Goal: Task Accomplishment & Management: Use online tool/utility

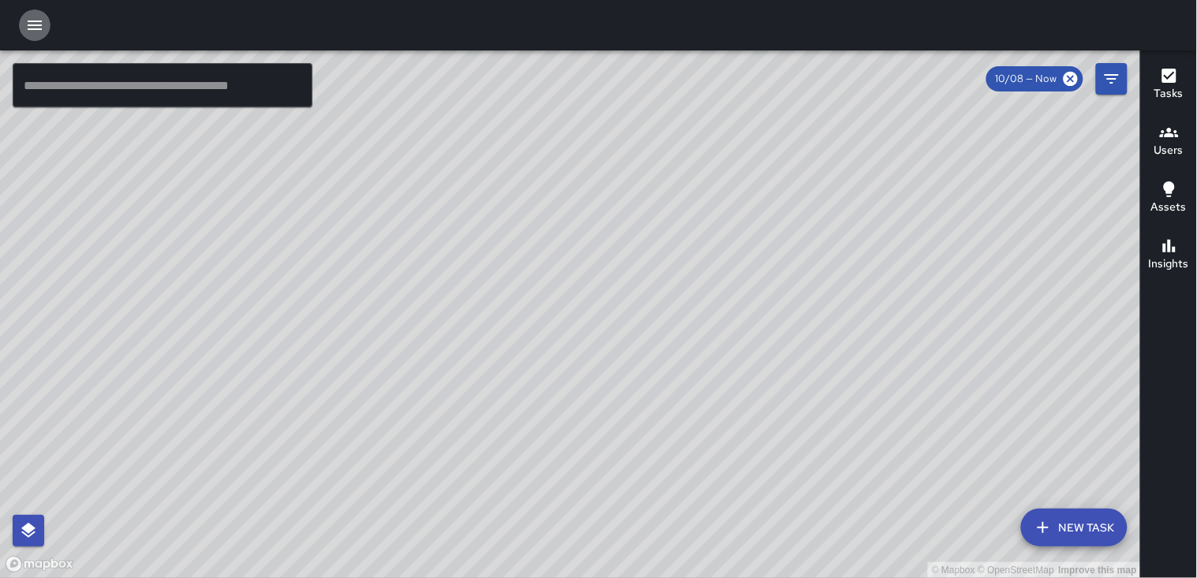
click at [37, 20] on icon "button" at bounding box center [34, 25] width 19 height 19
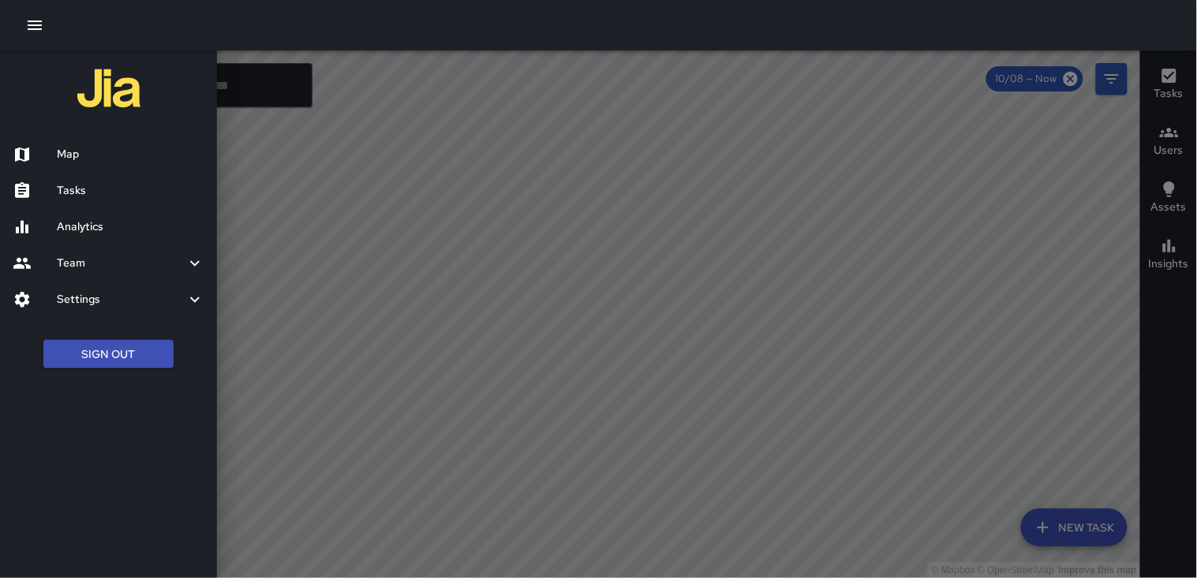
click at [92, 188] on h6 "Tasks" at bounding box center [131, 190] width 148 height 17
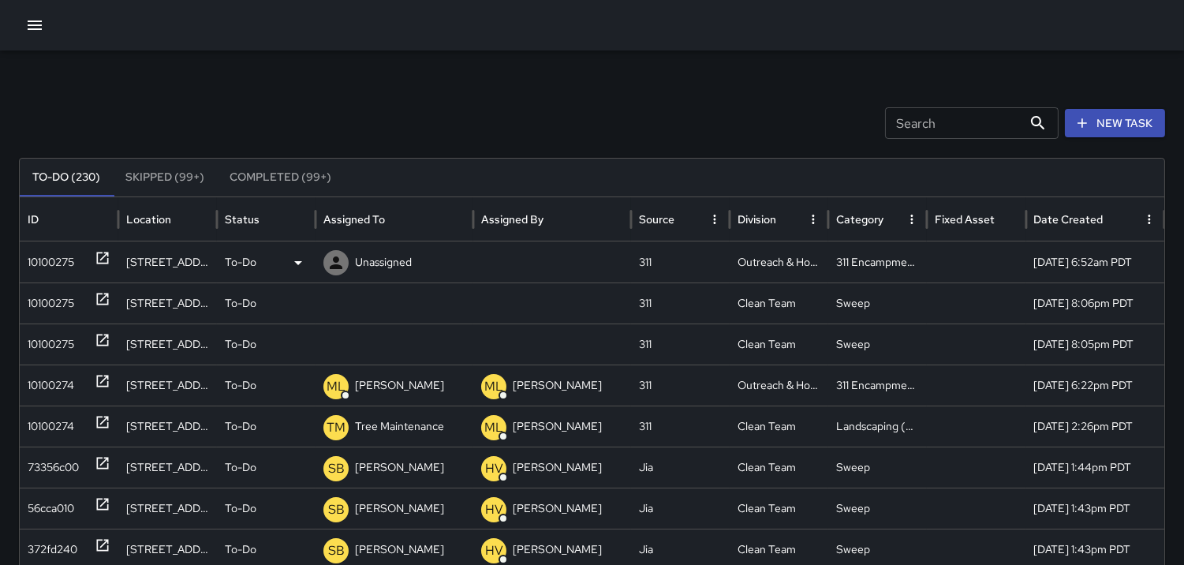
click at [58, 252] on div "10100275" at bounding box center [51, 262] width 47 height 40
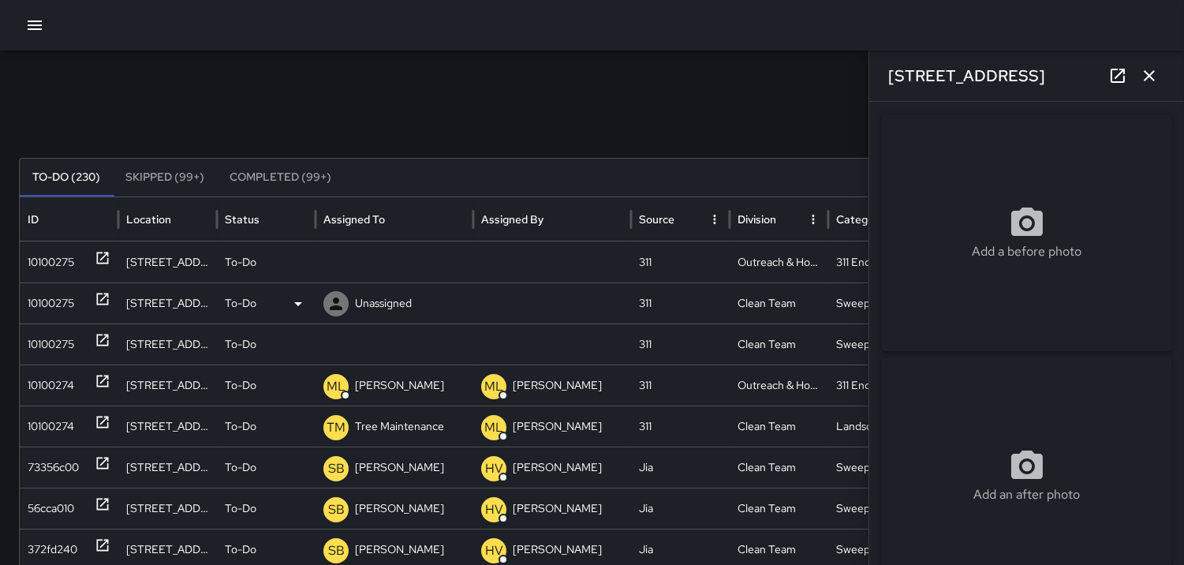
type input "**********"
click at [337, 260] on icon at bounding box center [336, 262] width 13 height 13
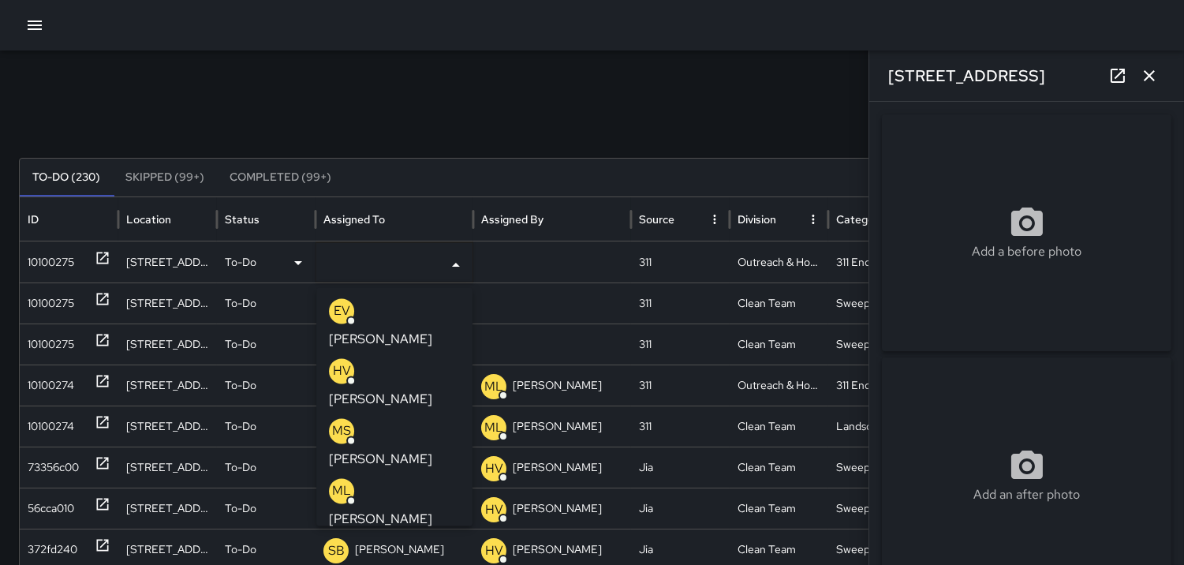
click at [339, 481] on p "ML" at bounding box center [341, 490] width 19 height 19
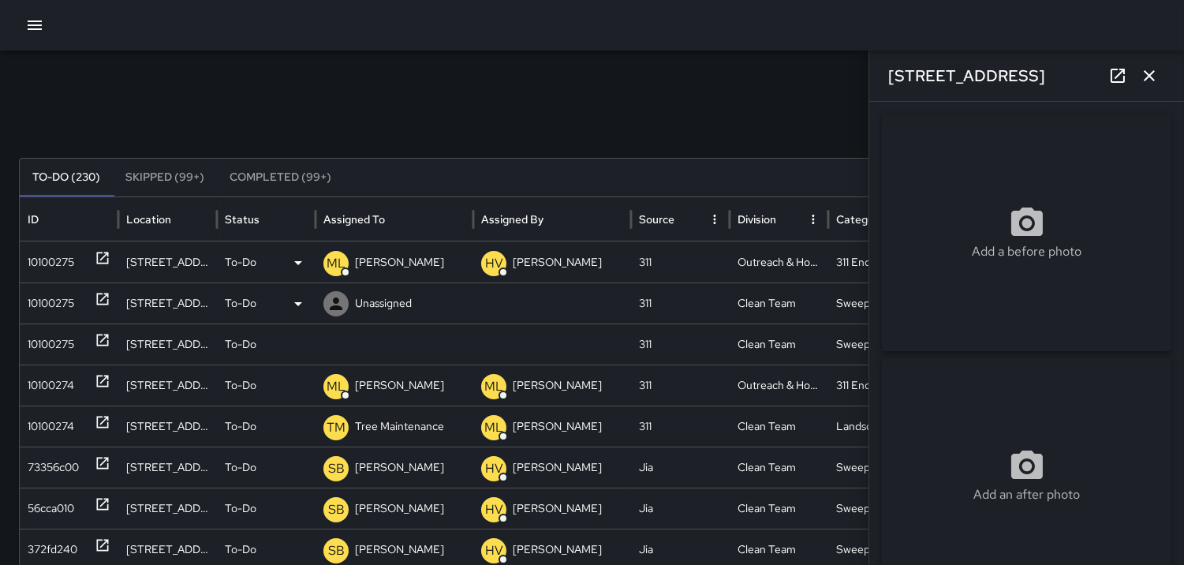
click at [73, 293] on div "10100275" at bounding box center [51, 303] width 47 height 40
type input "**********"
click at [333, 296] on icon at bounding box center [336, 303] width 19 height 19
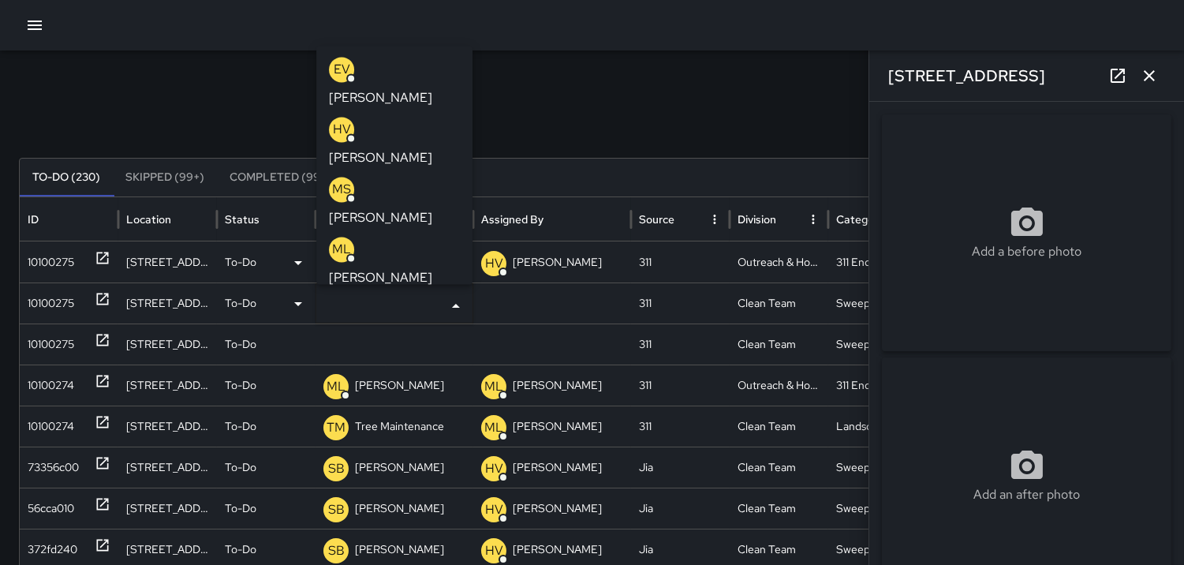
click at [343, 180] on p "MS" at bounding box center [341, 189] width 19 height 19
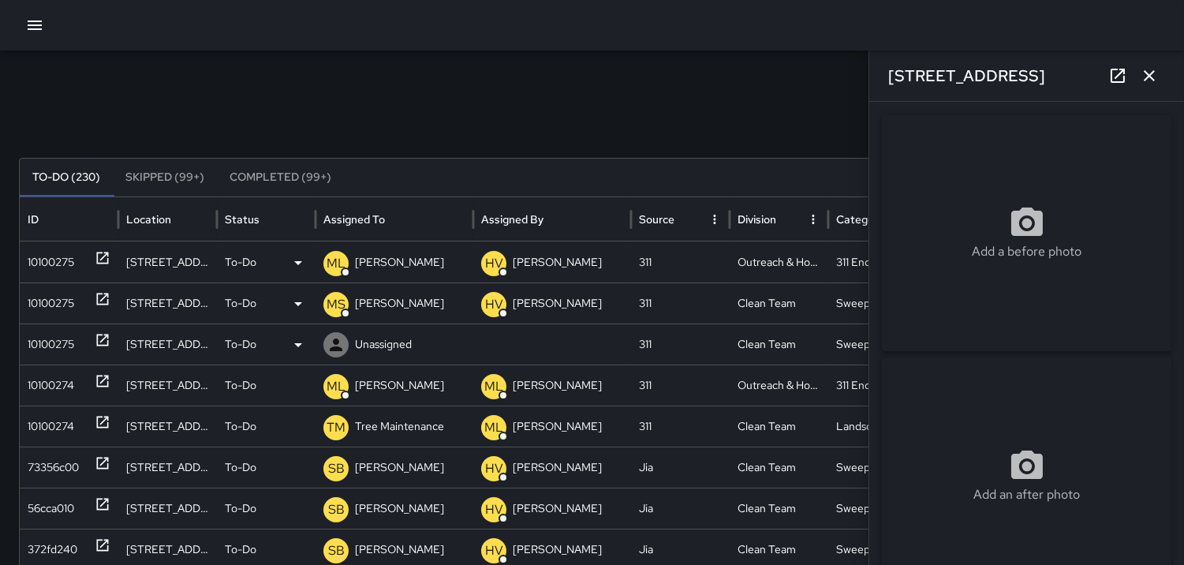
drag, startPoint x: 65, startPoint y: 348, endPoint x: 90, endPoint y: 359, distance: 26.8
click at [65, 349] on div "10100275" at bounding box center [51, 344] width 47 height 40
type input "**********"
click at [337, 342] on icon at bounding box center [336, 344] width 13 height 13
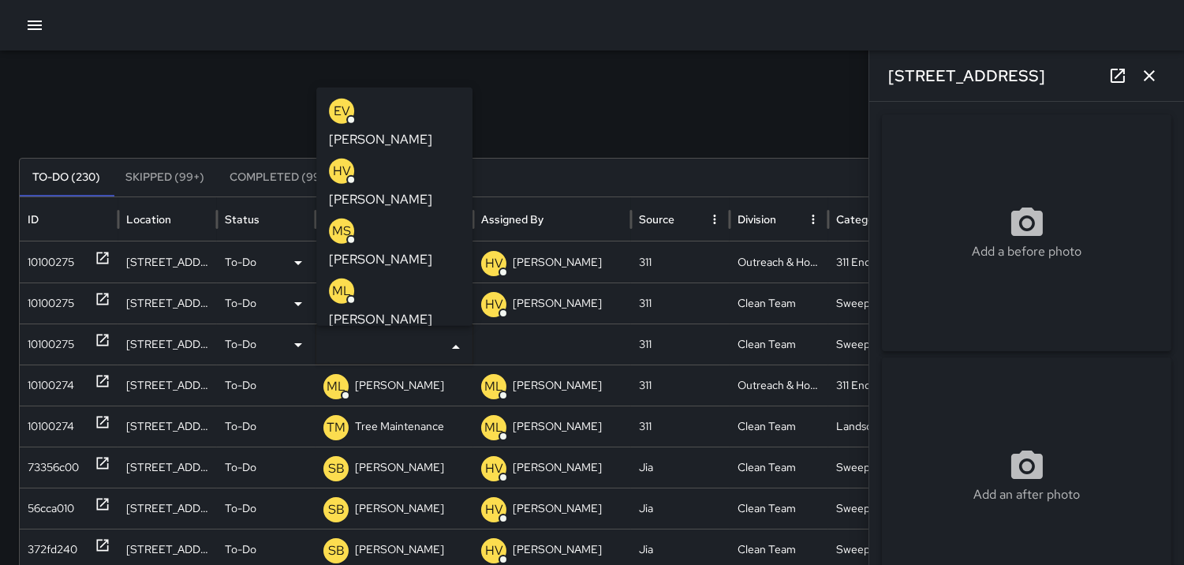
click at [339, 221] on p "MS" at bounding box center [341, 230] width 19 height 19
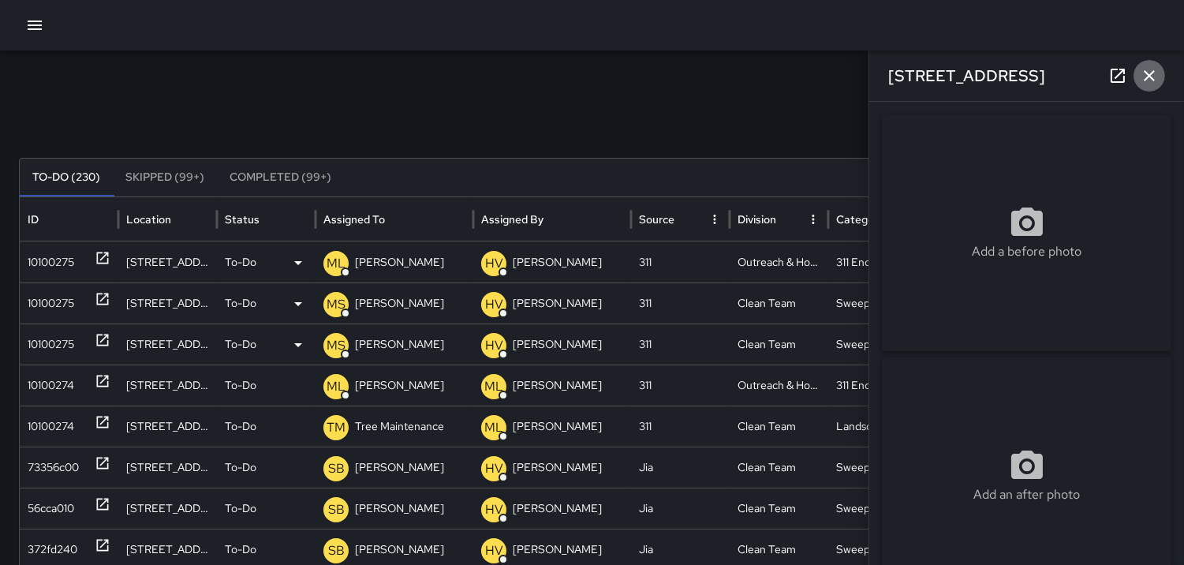
click at [1147, 74] on icon "button" at bounding box center [1149, 75] width 11 height 11
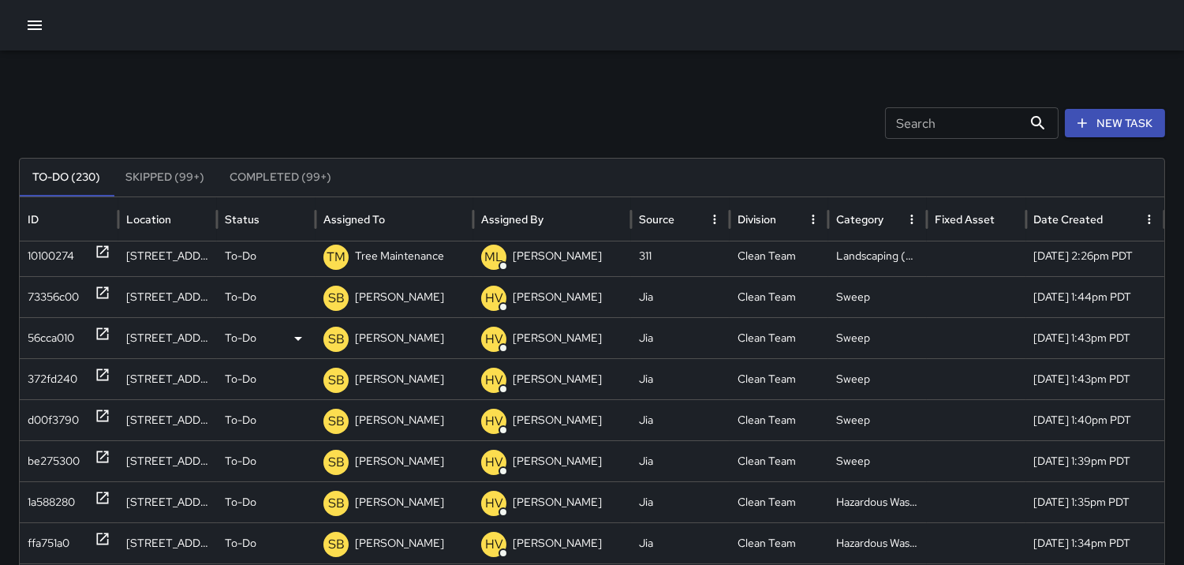
scroll to position [163, 0]
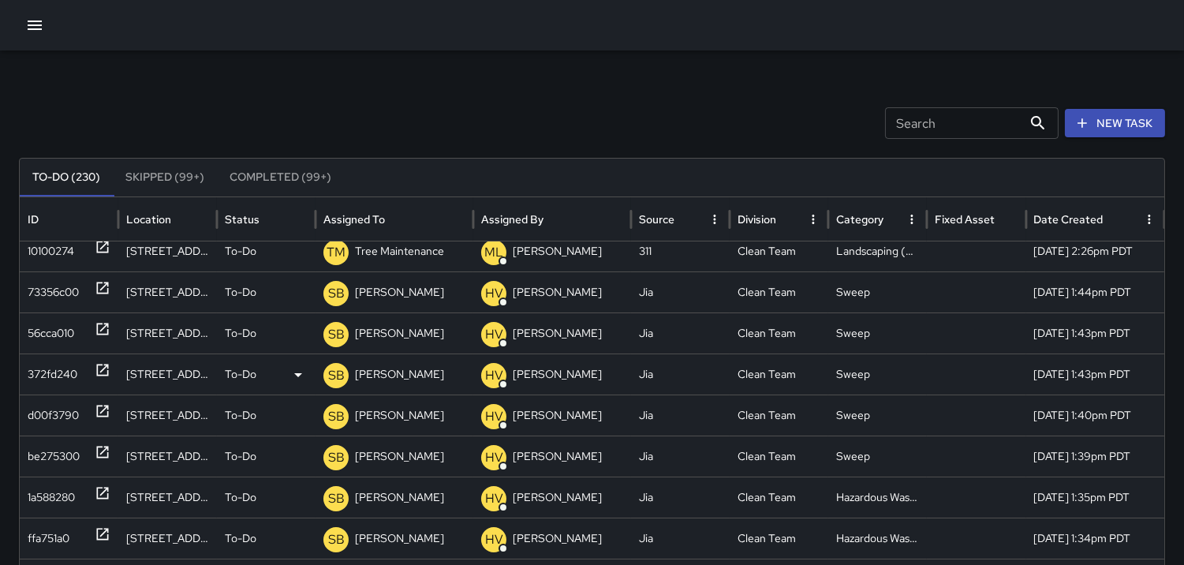
click at [67, 367] on div "372fd240" at bounding box center [53, 374] width 50 height 40
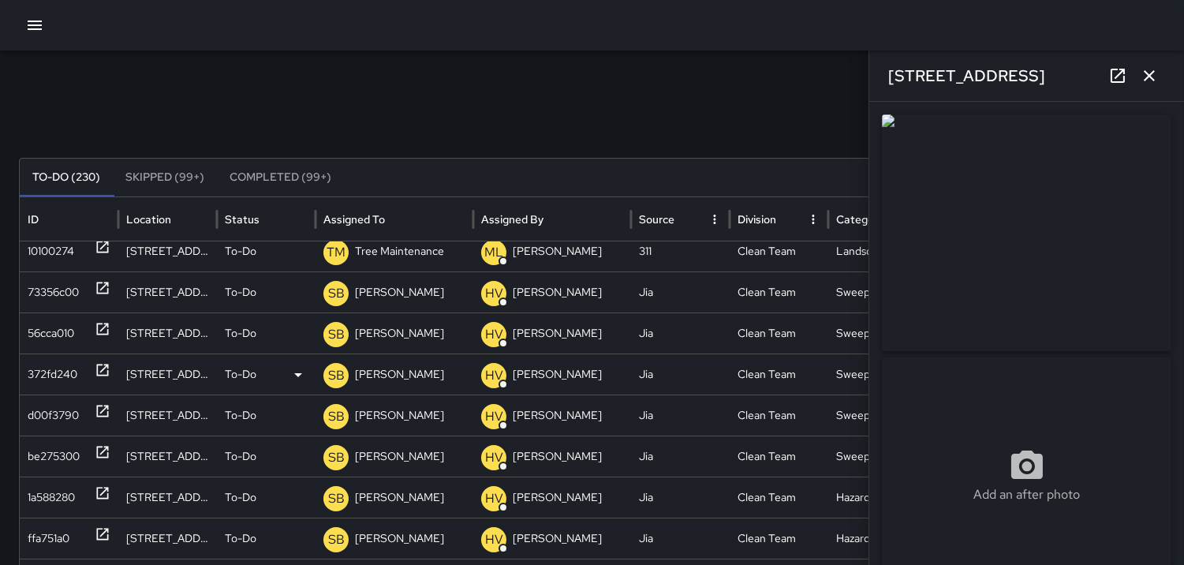
click at [330, 382] on p "SB" at bounding box center [336, 375] width 17 height 19
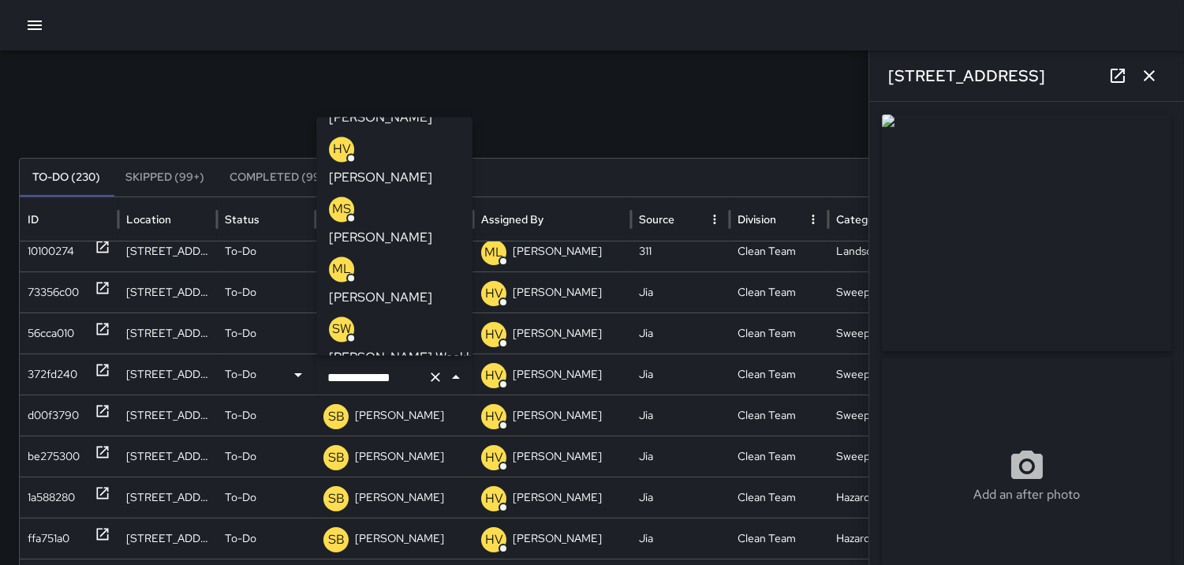
scroll to position [37, 0]
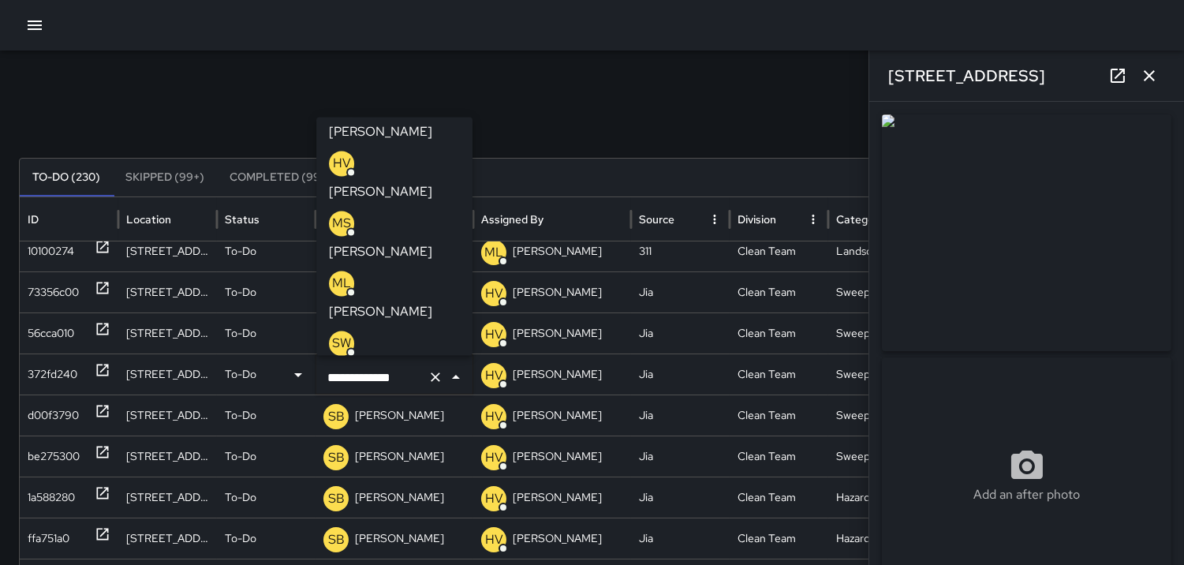
click at [337, 214] on p "MS" at bounding box center [341, 223] width 19 height 19
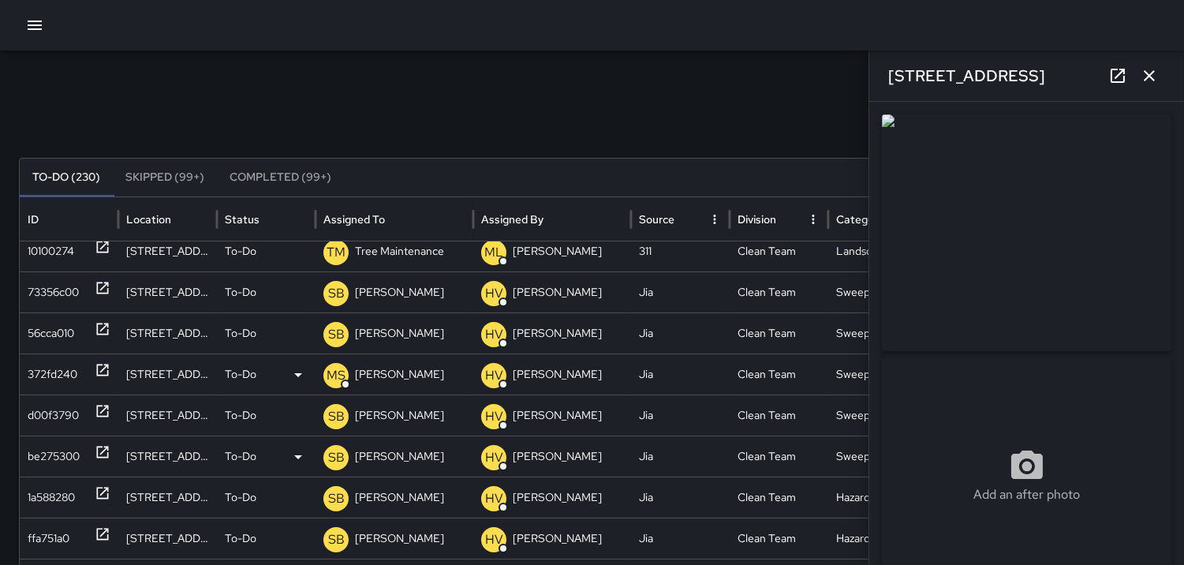
click at [334, 454] on p "SB" at bounding box center [336, 457] width 17 height 19
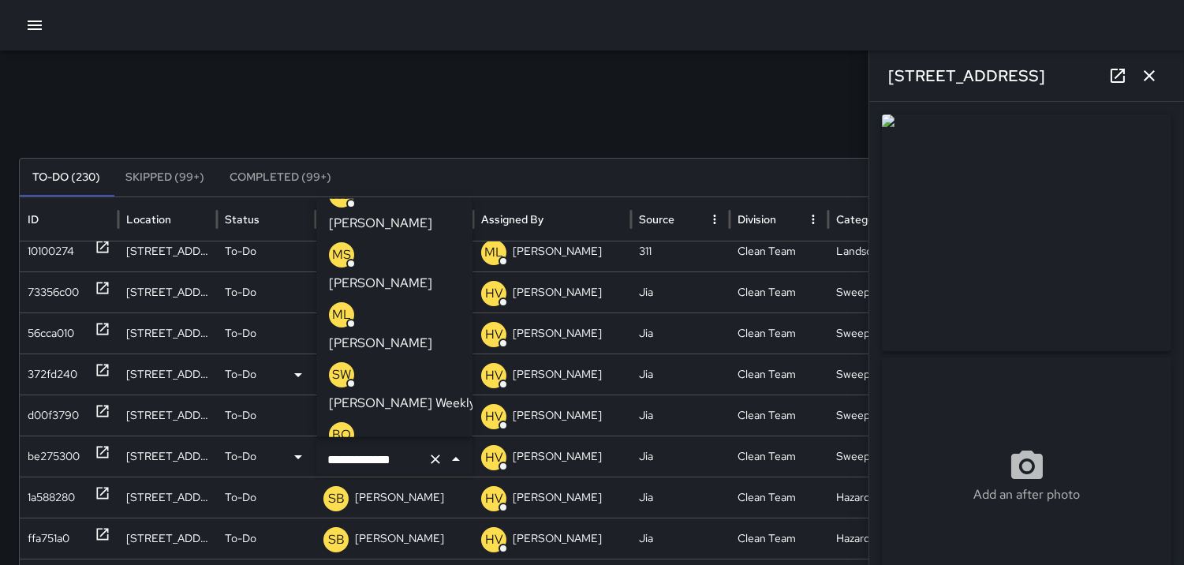
scroll to position [0, 0]
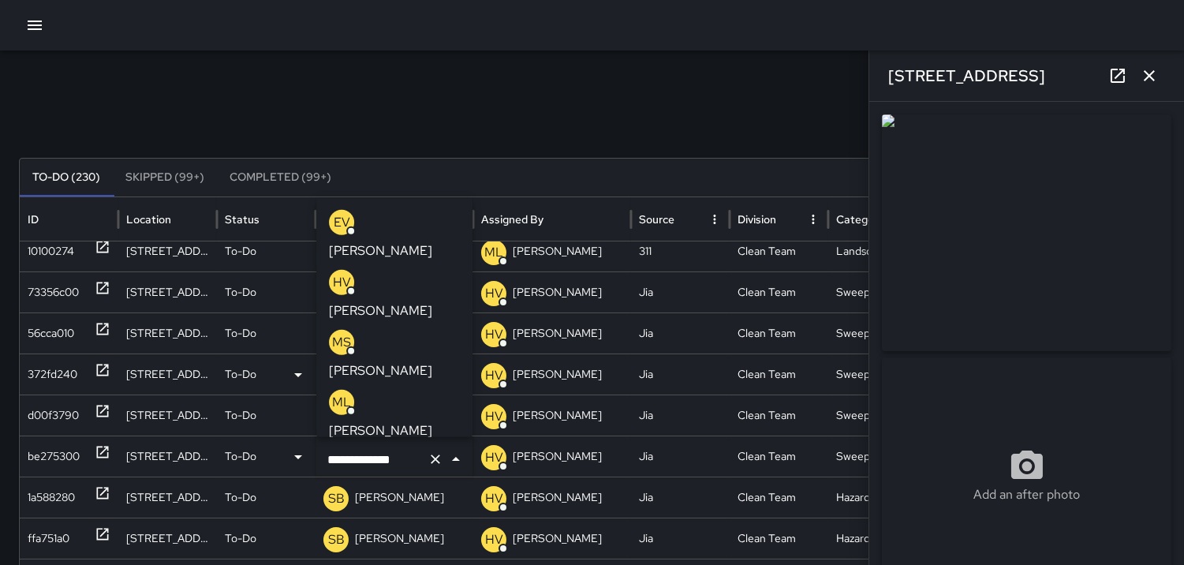
click at [339, 332] on p "MS" at bounding box center [341, 341] width 19 height 19
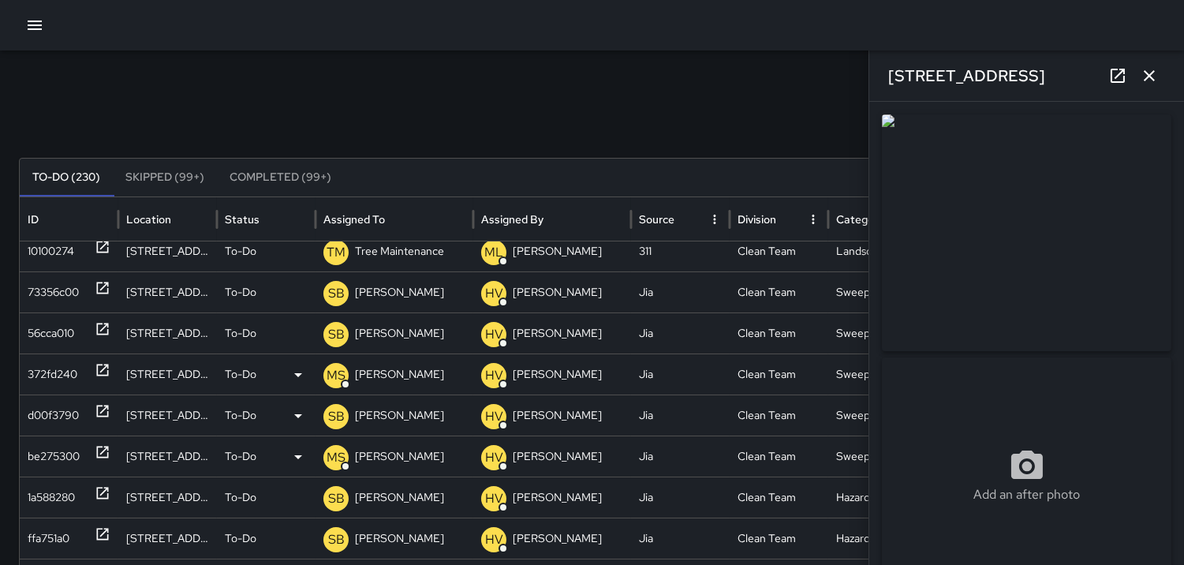
click at [329, 416] on p "SB" at bounding box center [336, 416] width 17 height 19
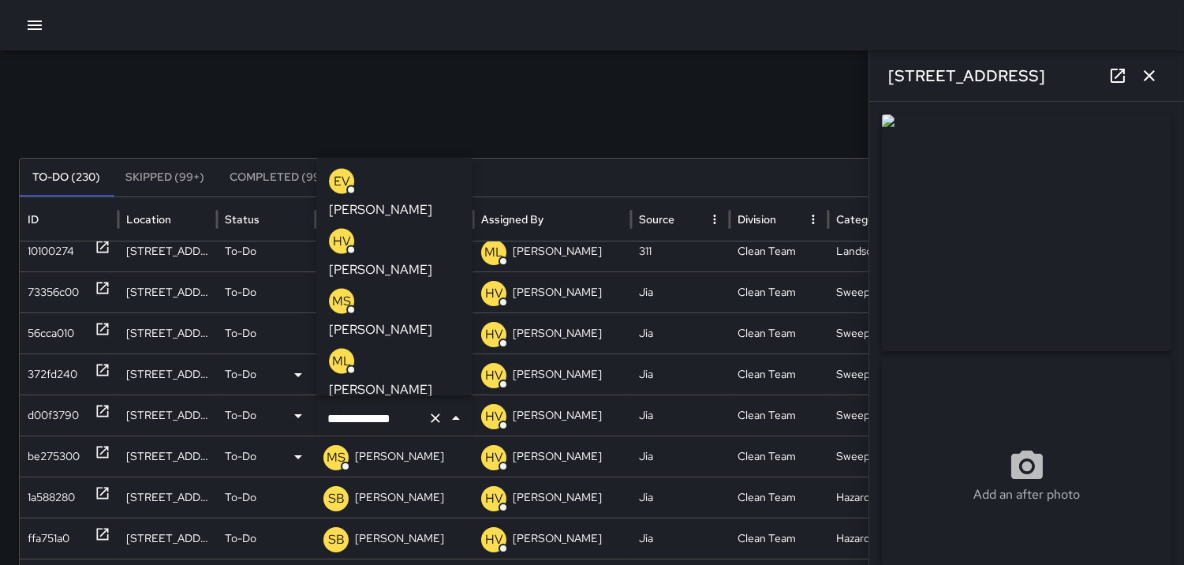
click at [339, 291] on p "MS" at bounding box center [341, 300] width 19 height 19
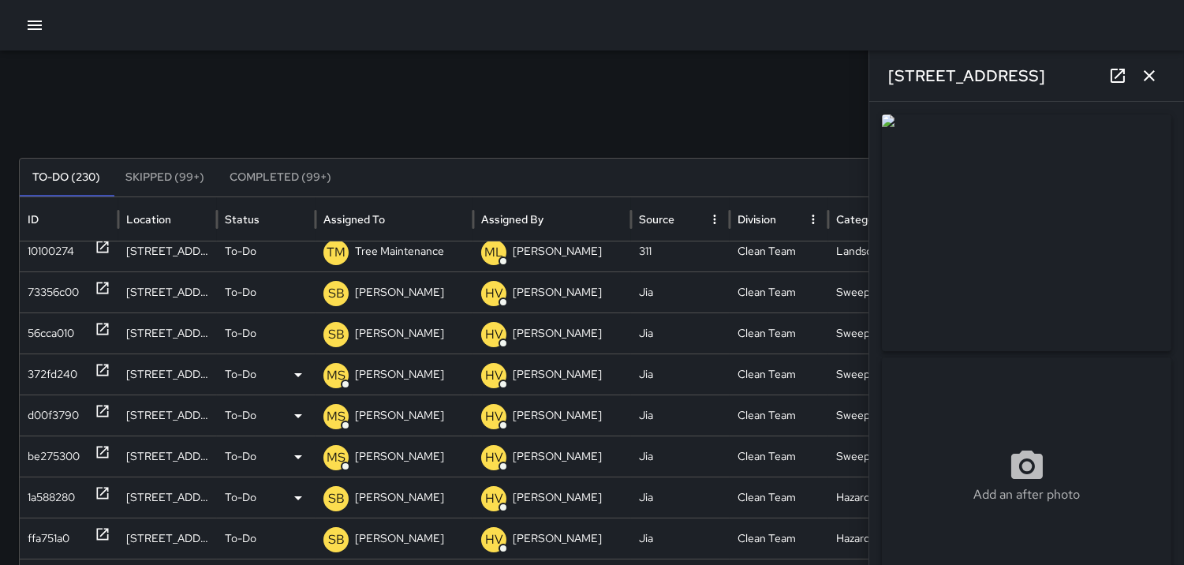
click at [61, 491] on div "1a588280" at bounding box center [51, 497] width 47 height 40
click at [333, 497] on p "SB" at bounding box center [336, 498] width 17 height 19
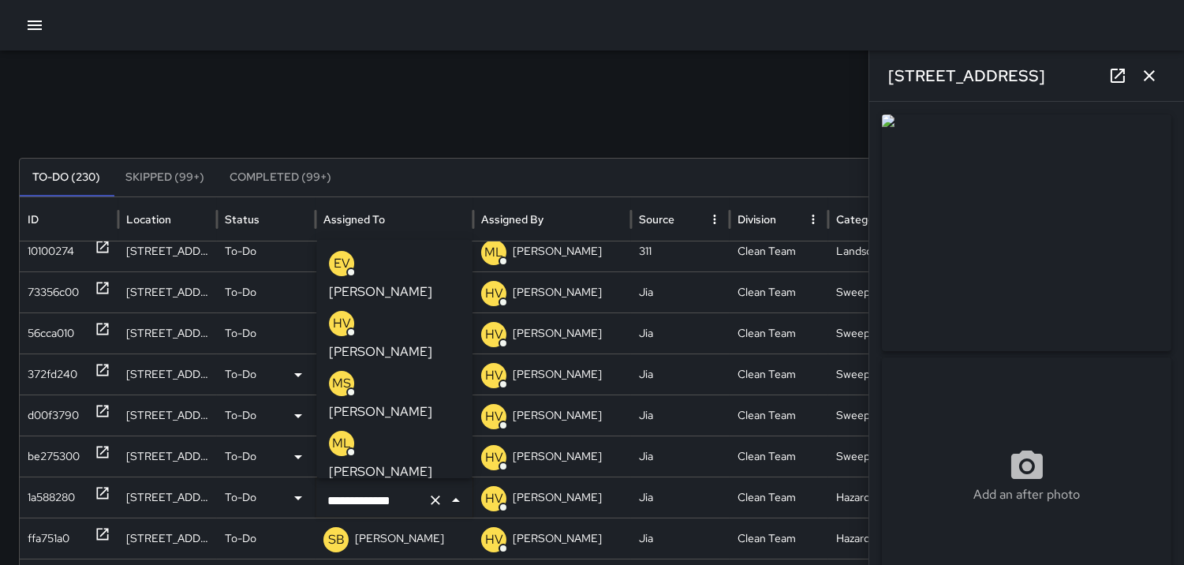
click at [345, 374] on p "MS" at bounding box center [341, 383] width 19 height 19
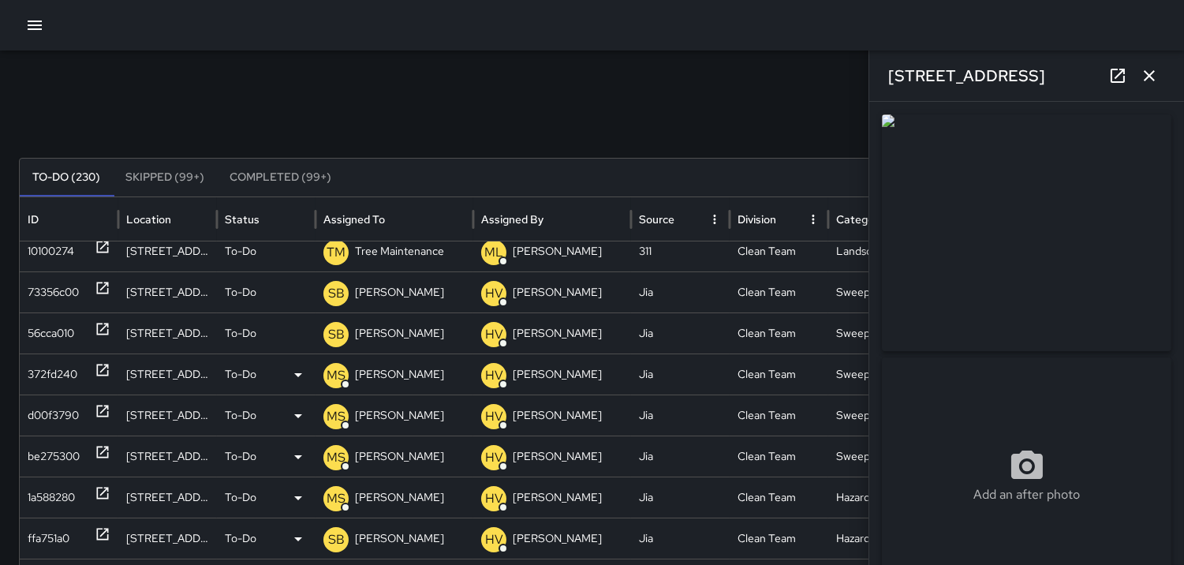
click at [338, 533] on p "SB" at bounding box center [336, 539] width 17 height 19
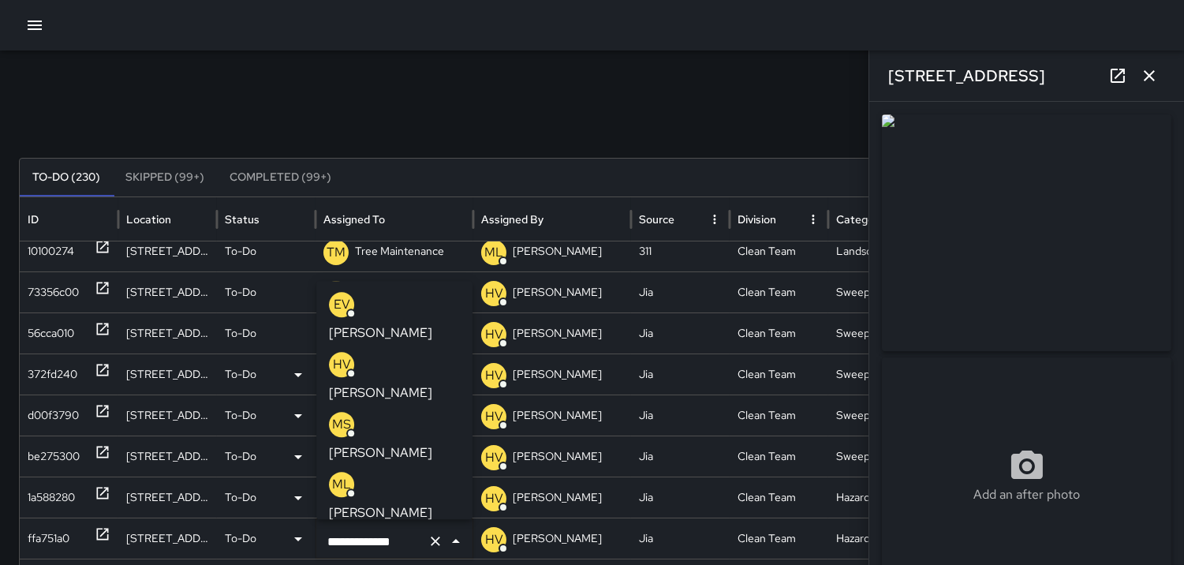
click at [337, 415] on p "MS" at bounding box center [341, 424] width 19 height 19
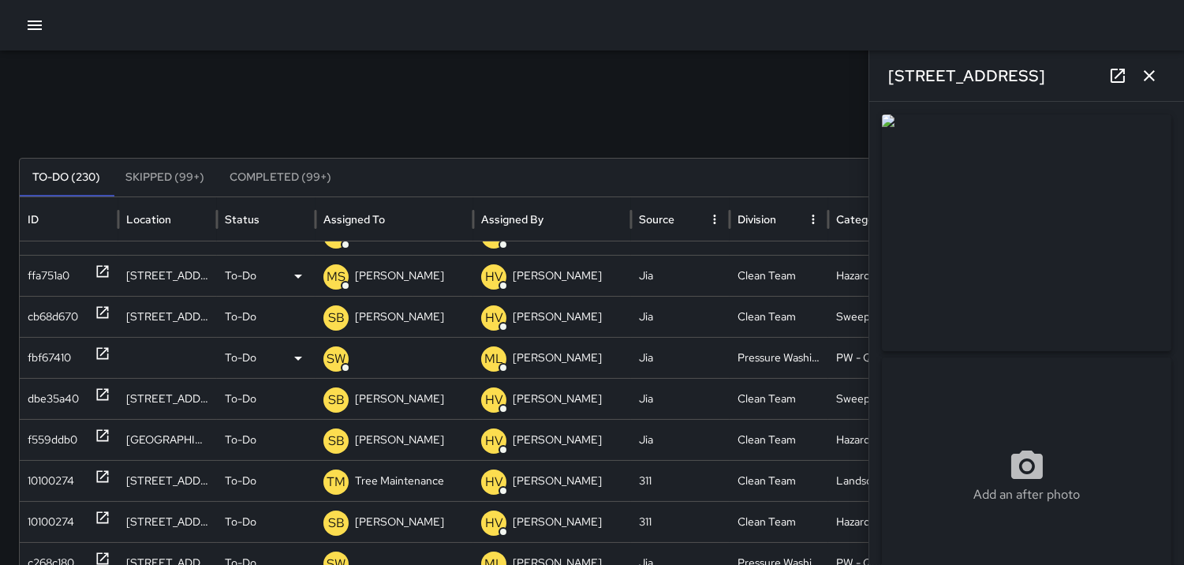
scroll to position [491, 0]
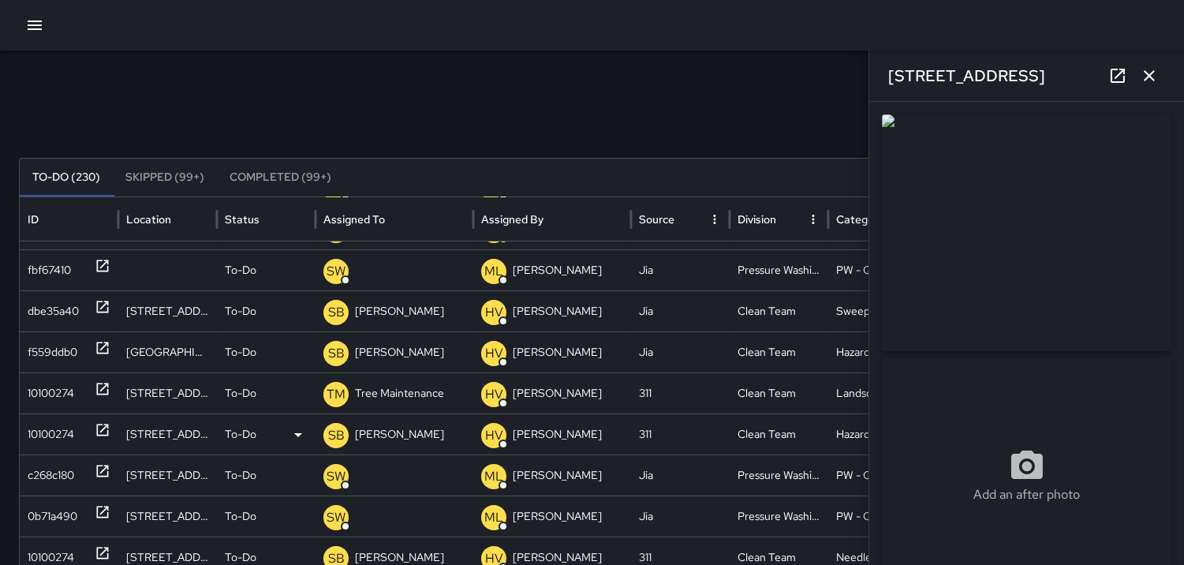
click at [334, 430] on p "SB" at bounding box center [336, 435] width 17 height 19
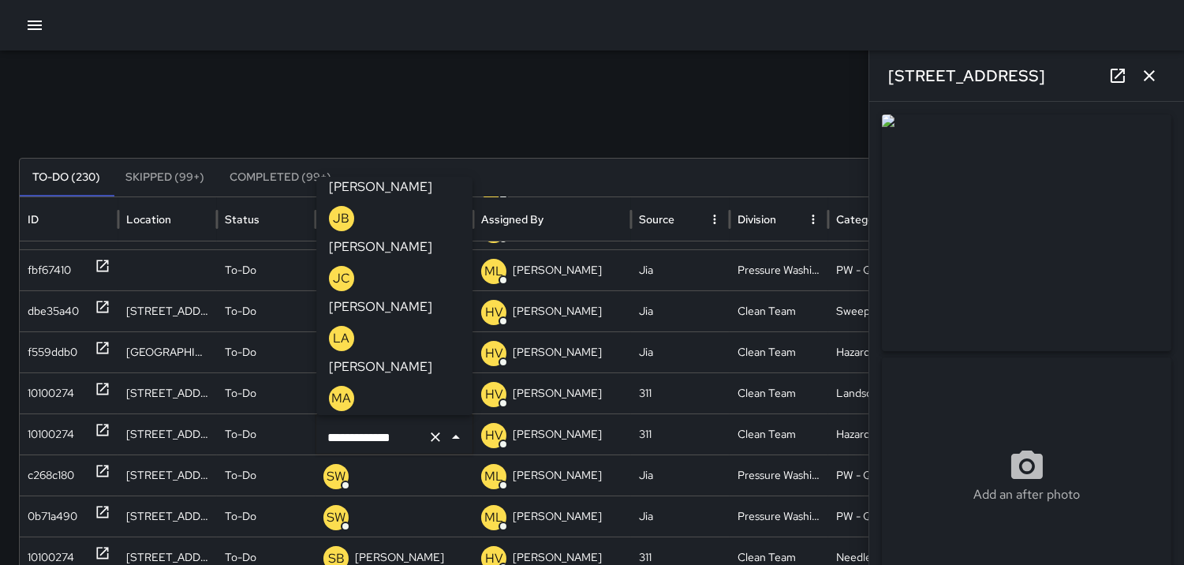
scroll to position [0, 0]
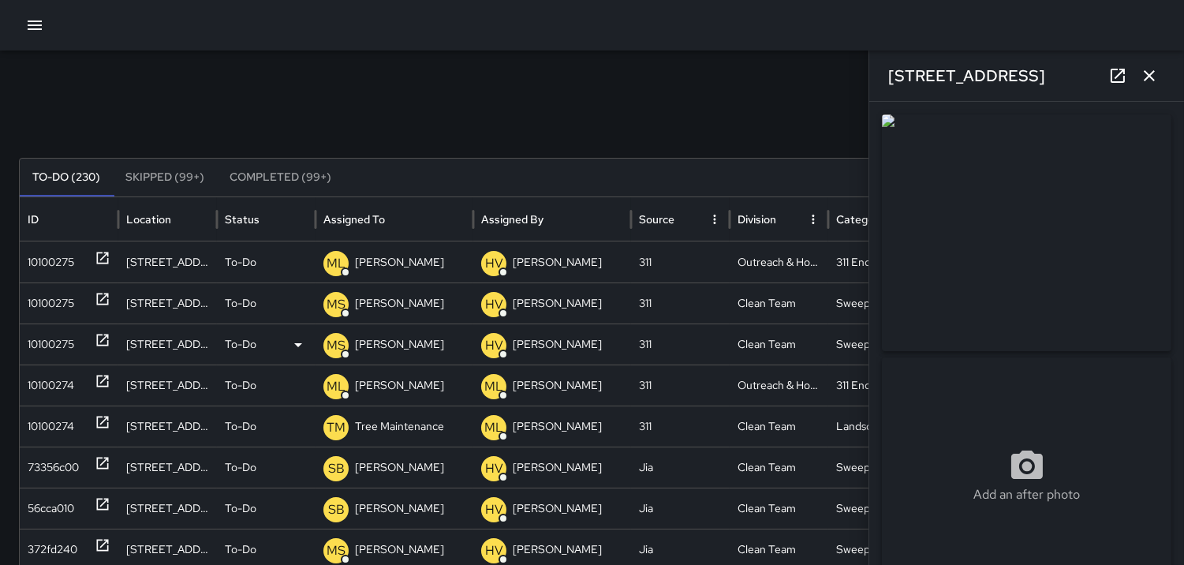
click at [339, 341] on p "MS" at bounding box center [336, 345] width 19 height 19
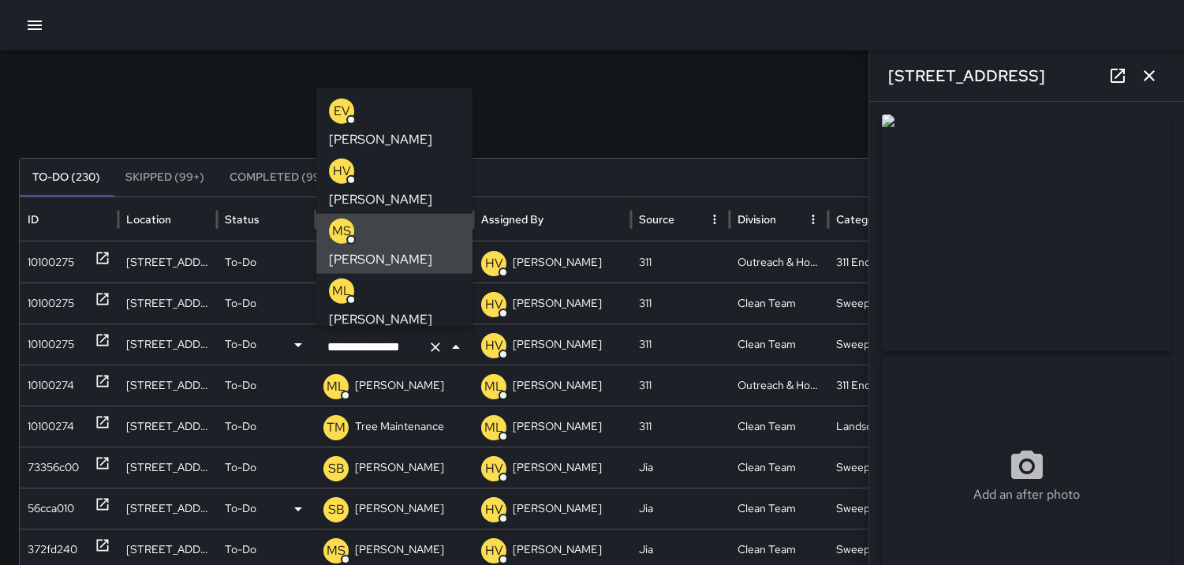
click at [59, 497] on div "56cca010" at bounding box center [51, 508] width 47 height 40
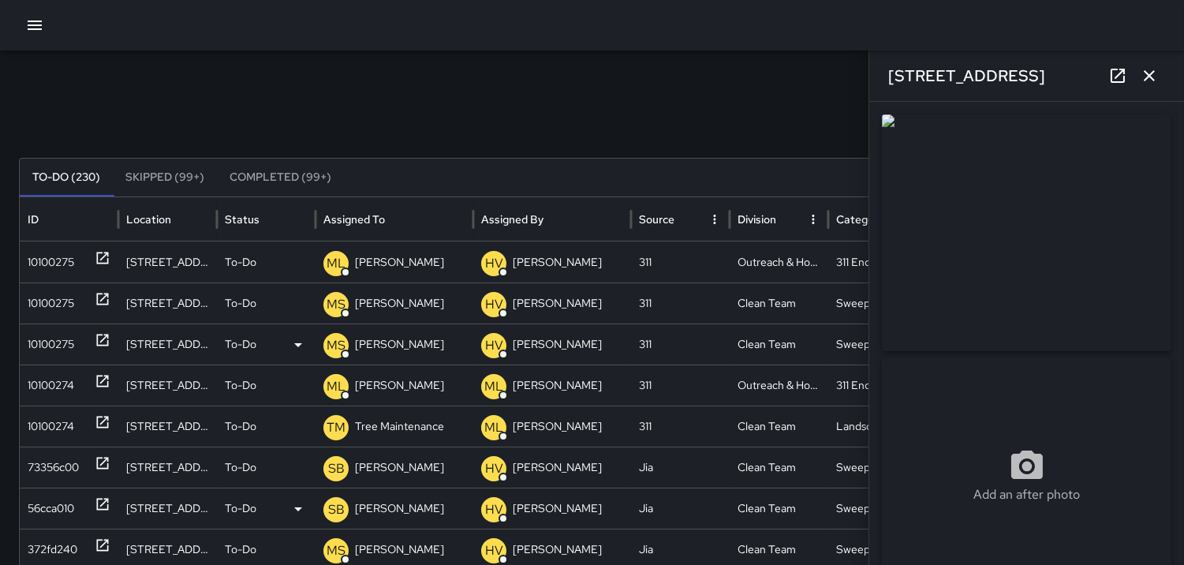
click at [334, 510] on p "SB" at bounding box center [336, 509] width 17 height 19
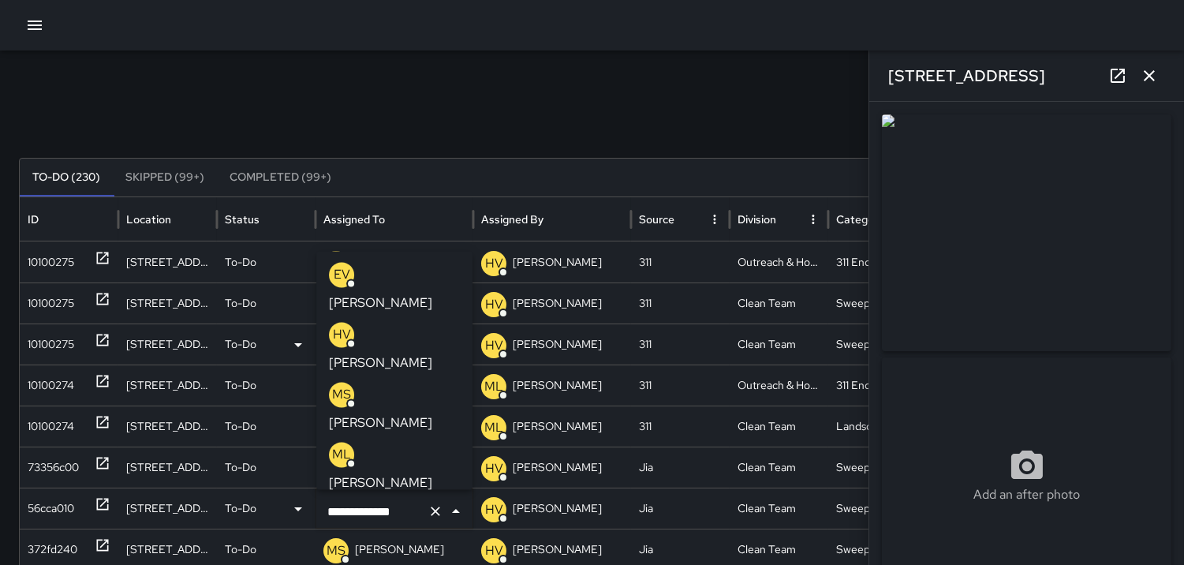
click at [341, 385] on p "MS" at bounding box center [341, 394] width 19 height 19
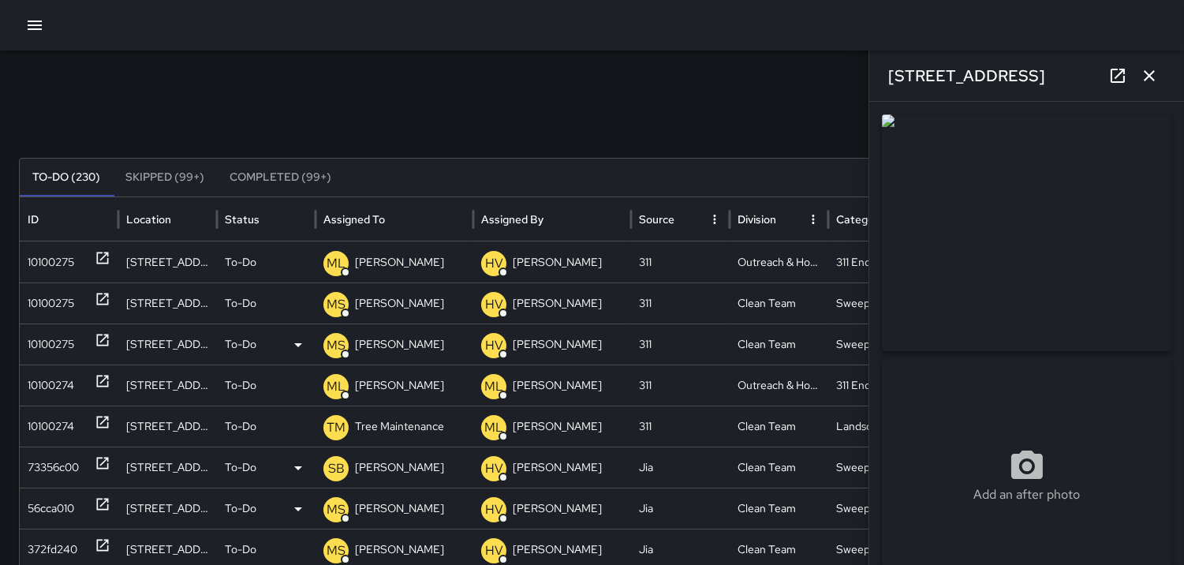
click at [337, 464] on p "SB" at bounding box center [336, 468] width 17 height 19
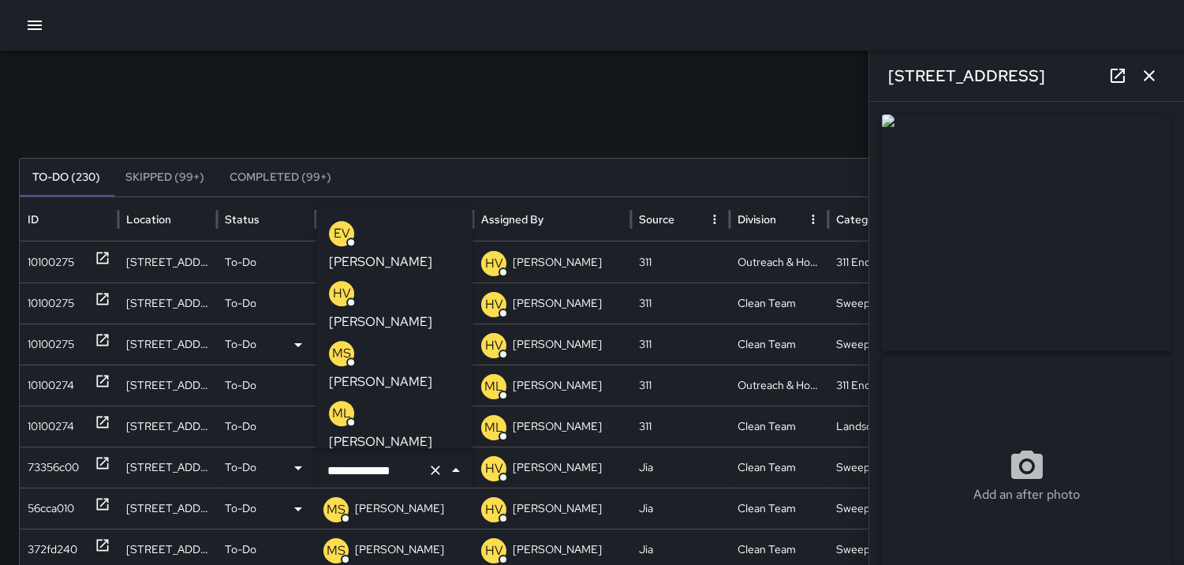
click at [342, 344] on p "MS" at bounding box center [341, 353] width 19 height 19
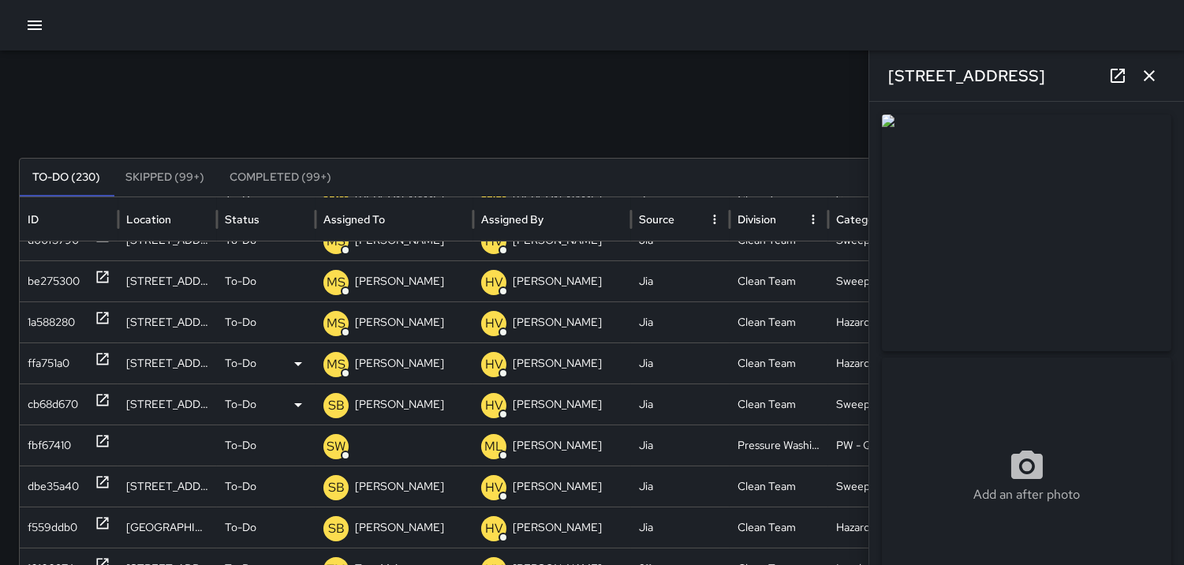
click at [54, 400] on div "cb68d670" at bounding box center [53, 404] width 50 height 40
click at [334, 400] on p "SB" at bounding box center [336, 405] width 17 height 19
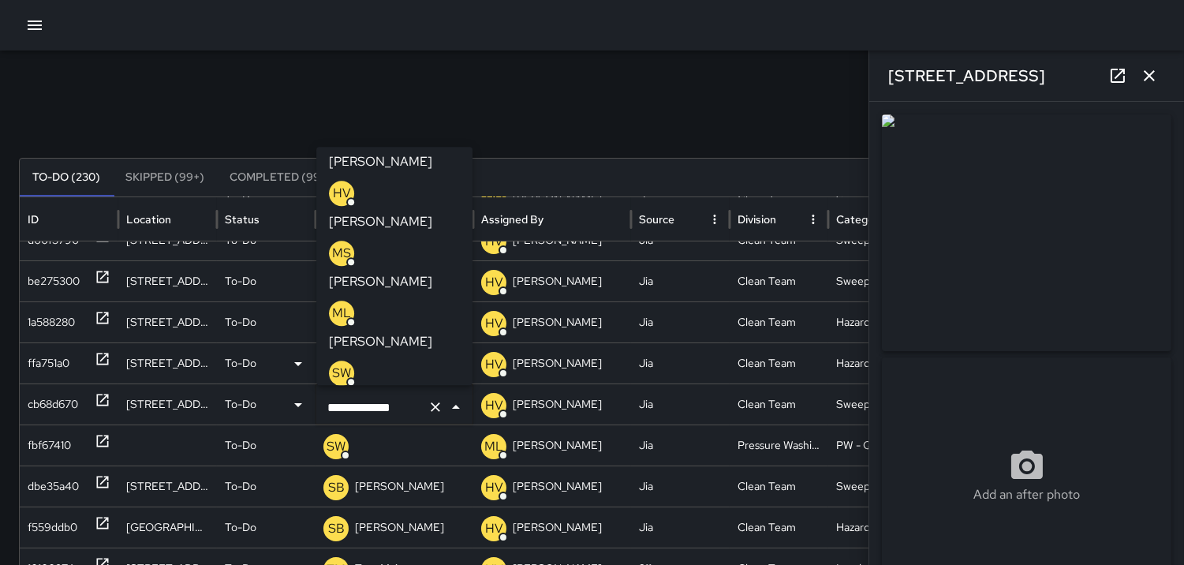
click at [337, 244] on p "MS" at bounding box center [341, 253] width 19 height 19
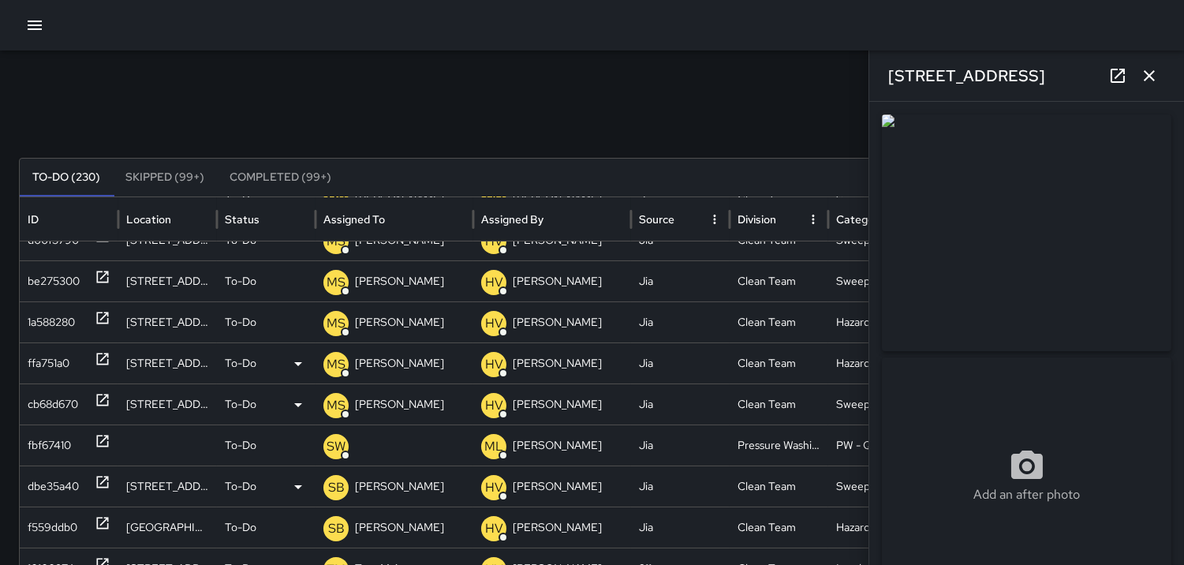
click at [339, 482] on p "SB" at bounding box center [336, 487] width 17 height 19
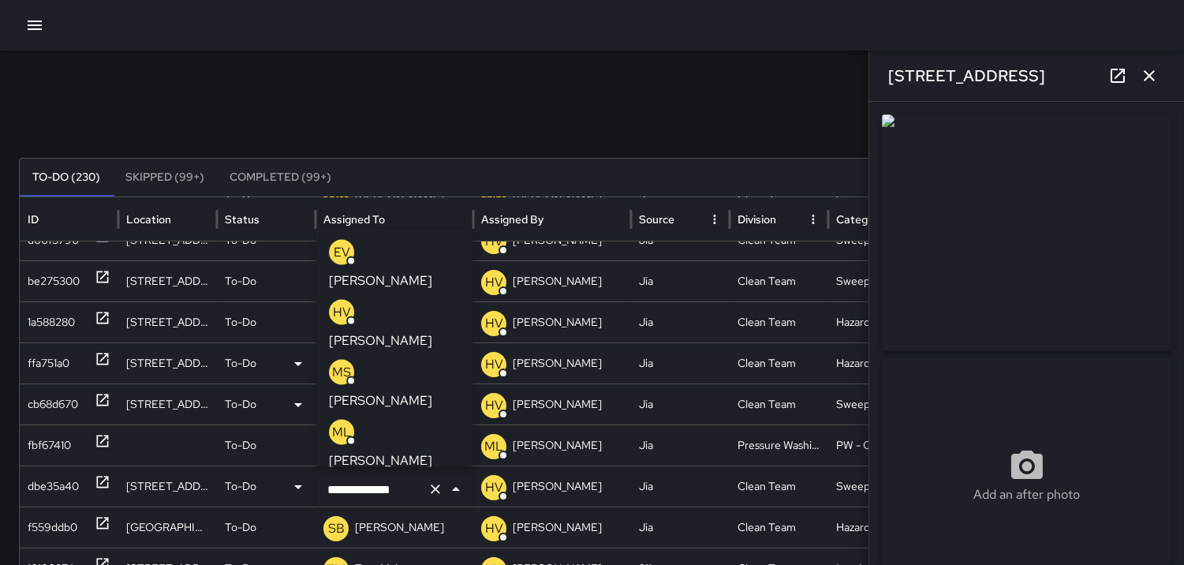
click at [344, 362] on p "MS" at bounding box center [341, 371] width 19 height 19
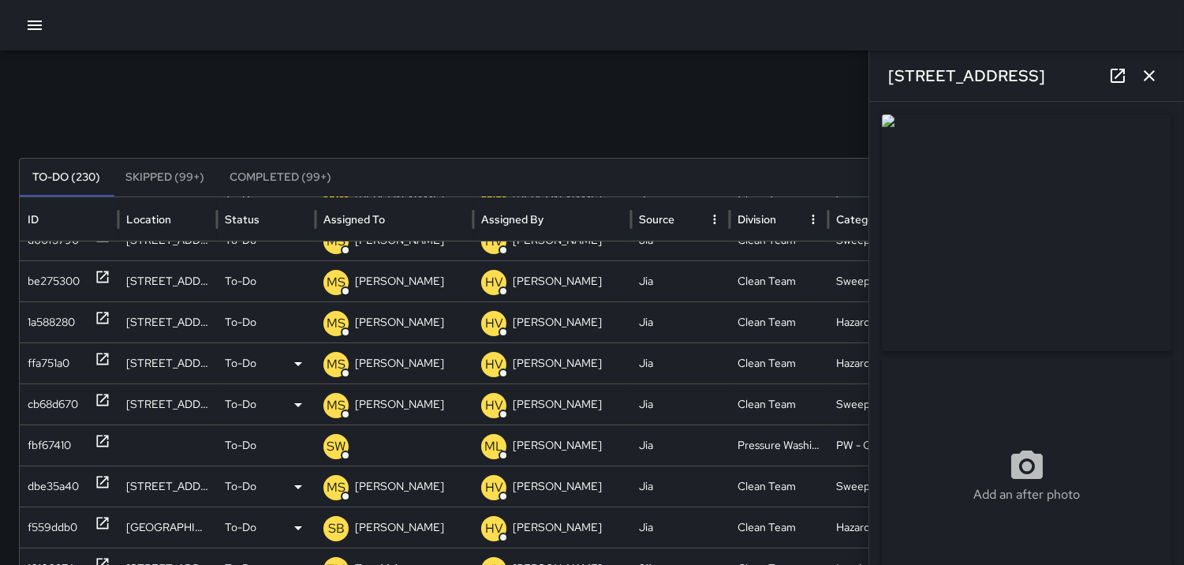
click at [332, 526] on p "SB" at bounding box center [336, 528] width 17 height 19
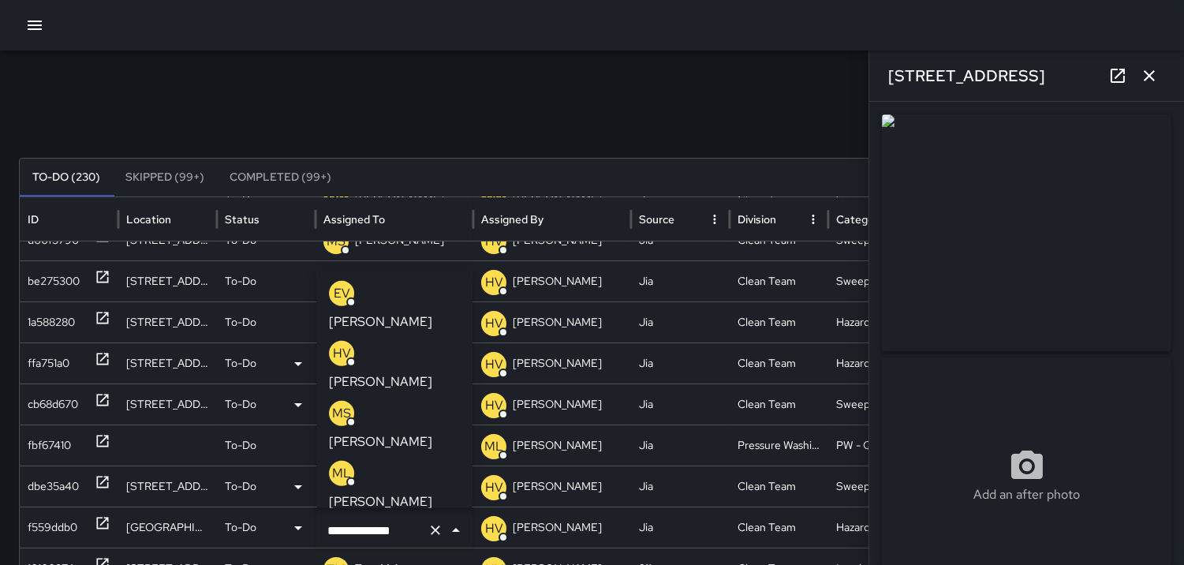
click at [345, 403] on p "MS" at bounding box center [341, 412] width 19 height 19
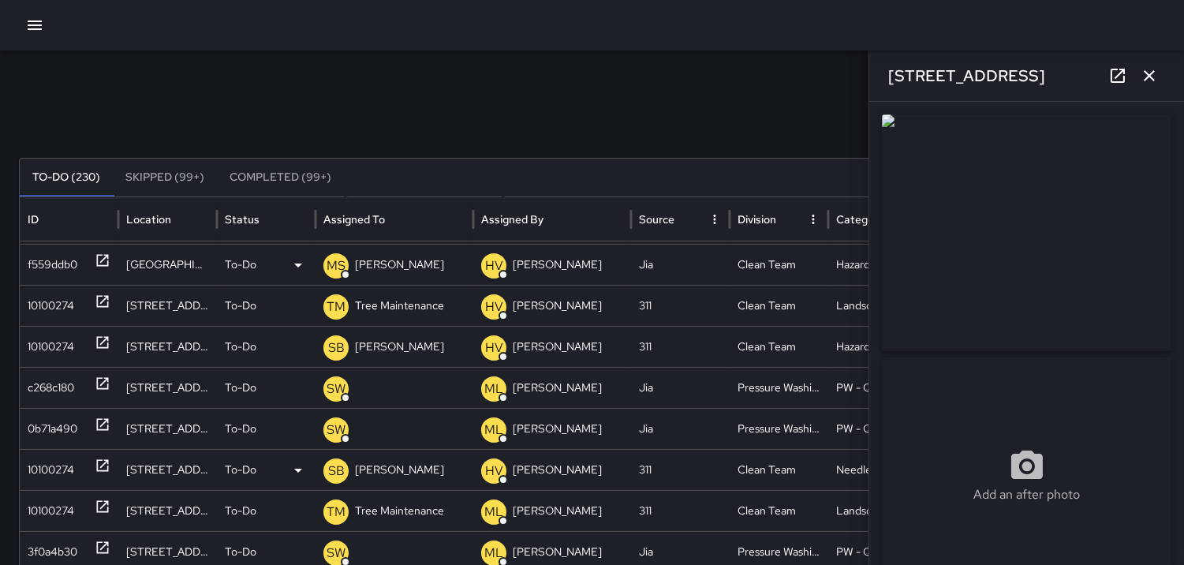
click at [58, 462] on div "10100274" at bounding box center [51, 470] width 47 height 40
type input "**********"
click at [333, 466] on p "SB" at bounding box center [336, 470] width 17 height 19
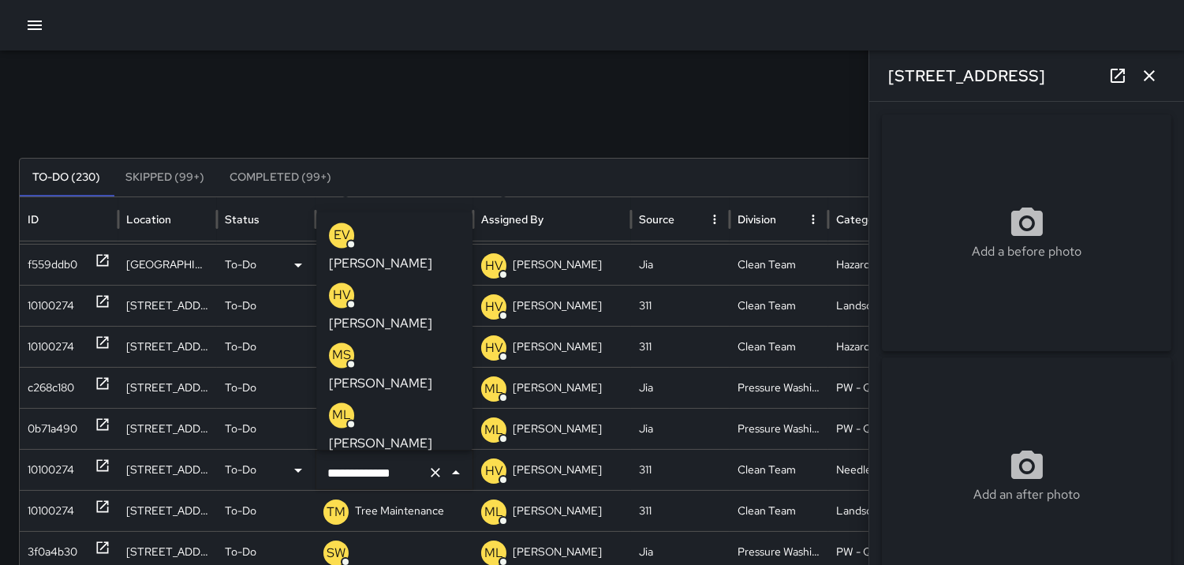
click at [332, 345] on p "MS" at bounding box center [341, 354] width 19 height 19
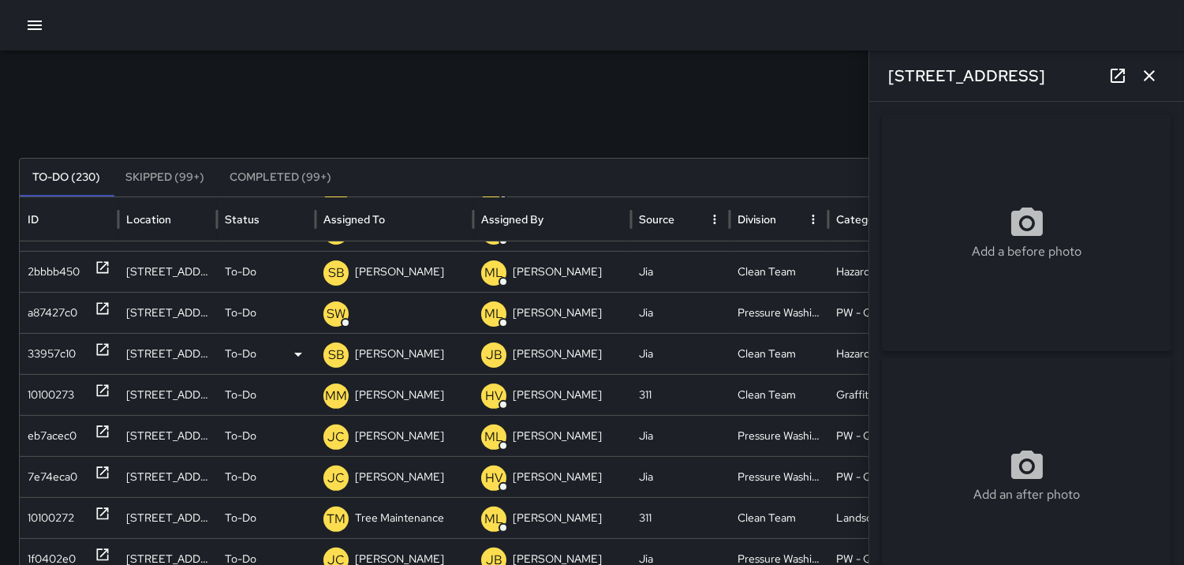
click at [43, 347] on div "33957c10" at bounding box center [52, 354] width 48 height 40
click at [334, 353] on p "SB" at bounding box center [336, 354] width 17 height 19
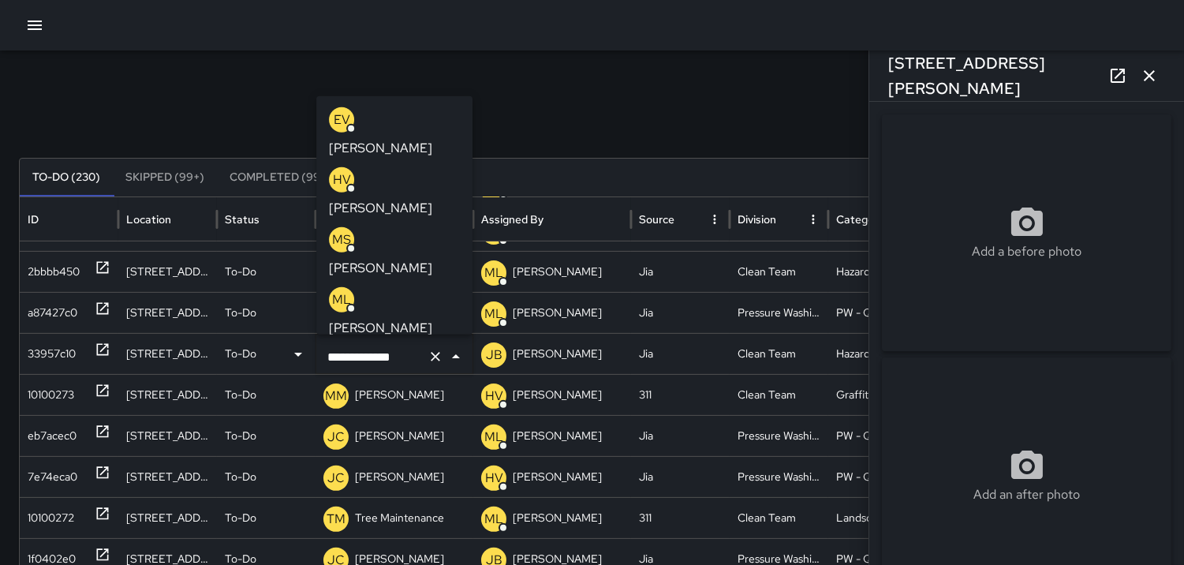
click at [344, 230] on p "MS" at bounding box center [341, 239] width 19 height 19
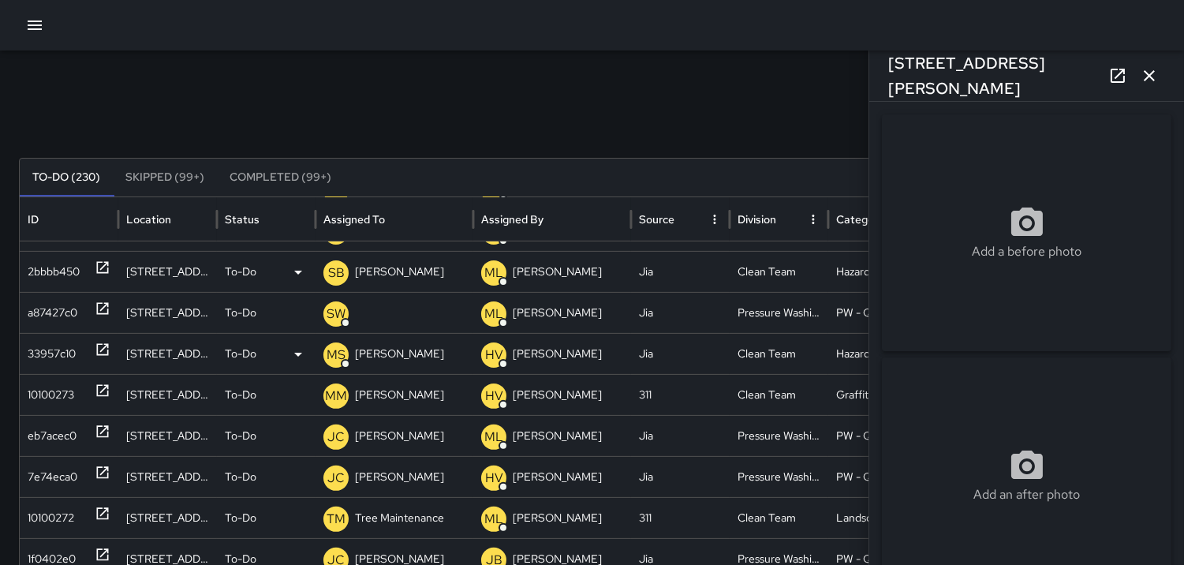
click at [56, 267] on div "2bbbb450" at bounding box center [54, 272] width 52 height 40
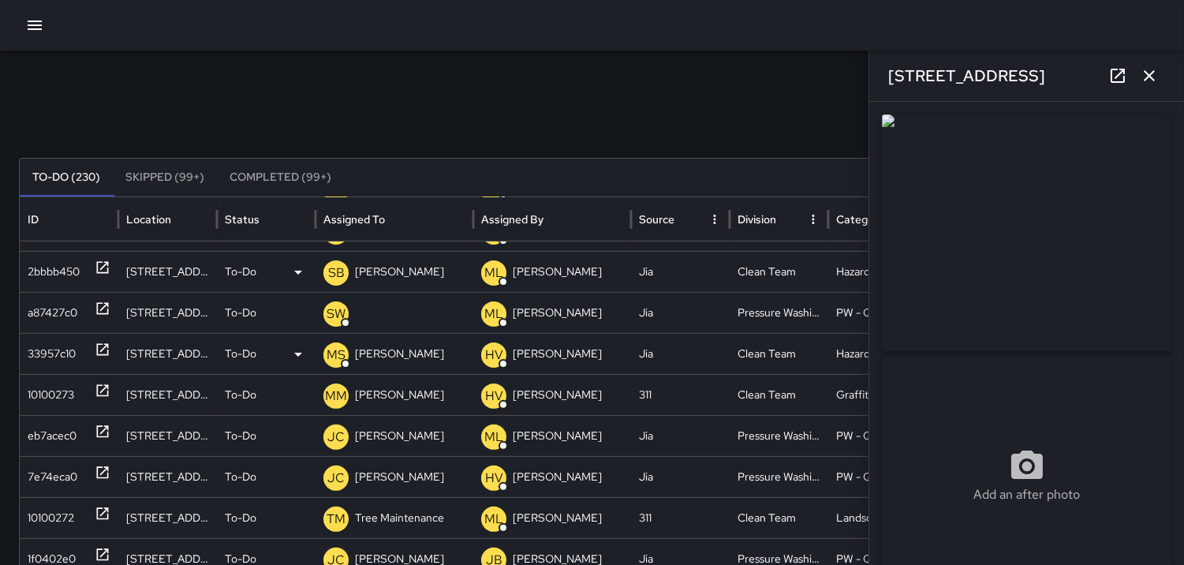
click at [51, 258] on div "2bbbb450" at bounding box center [54, 272] width 52 height 40
click at [337, 271] on p "SB" at bounding box center [336, 272] width 17 height 19
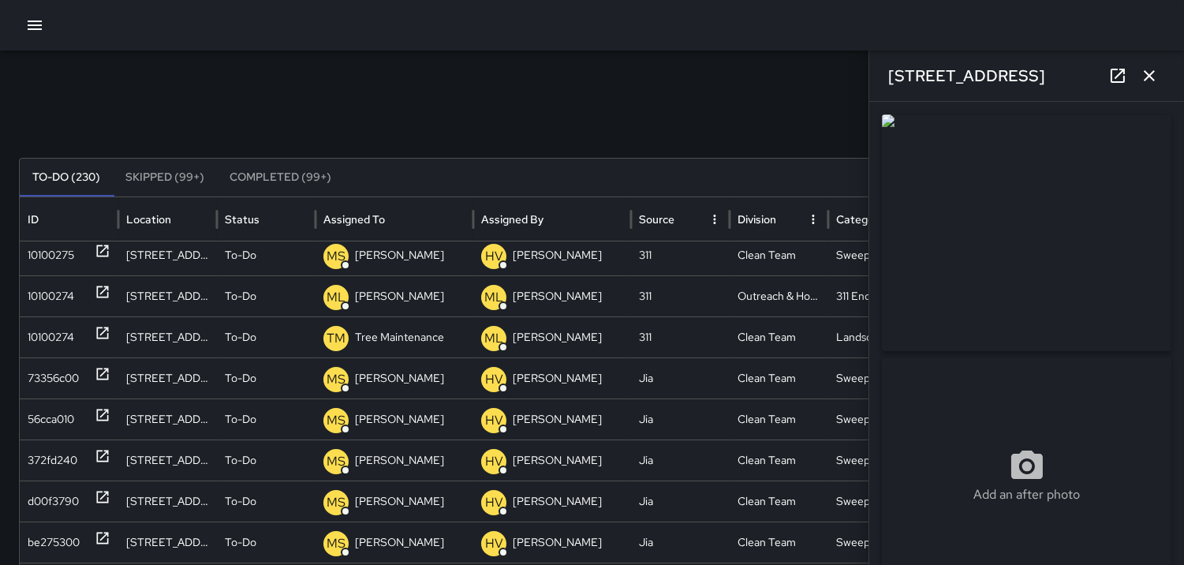
scroll to position [88, 0]
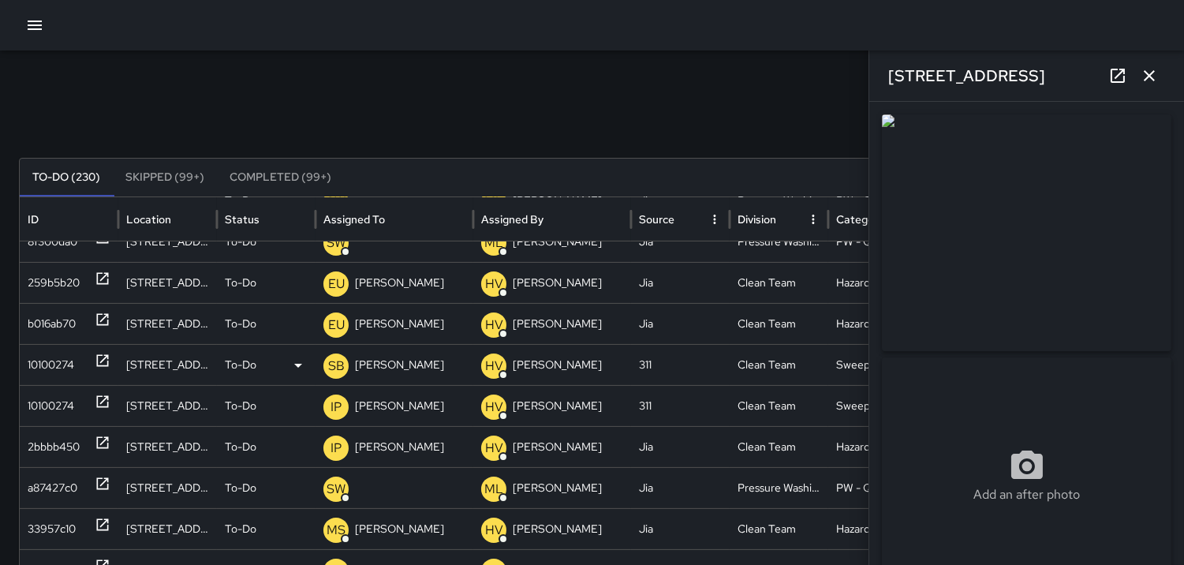
click at [48, 359] on div "10100274" at bounding box center [51, 365] width 47 height 40
type input "**********"
click at [334, 360] on p "SB" at bounding box center [336, 366] width 17 height 19
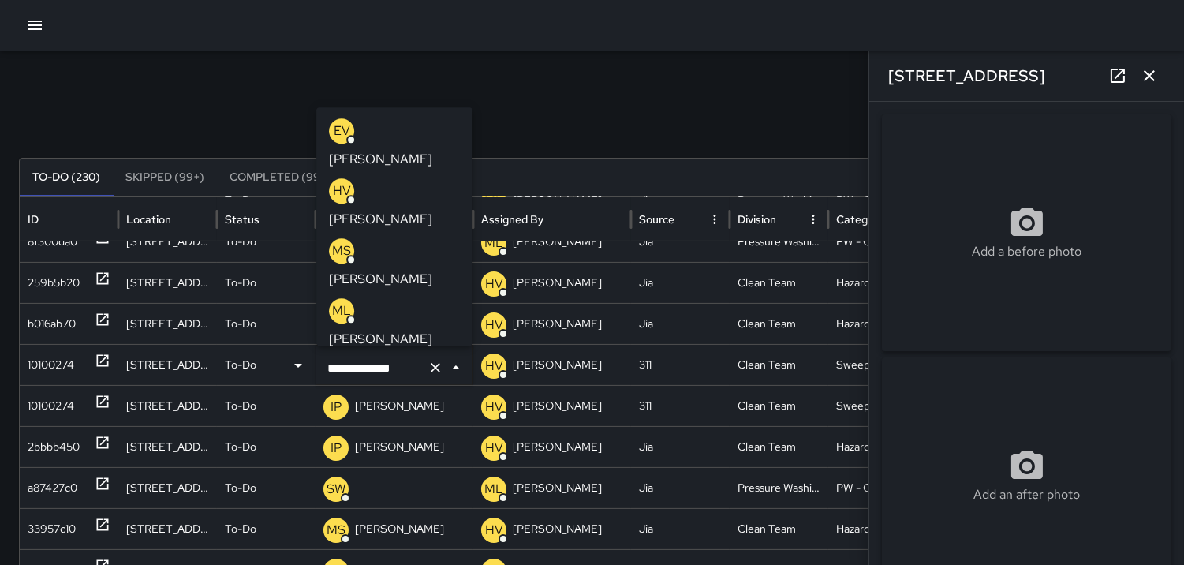
click at [342, 241] on p "MS" at bounding box center [341, 250] width 19 height 19
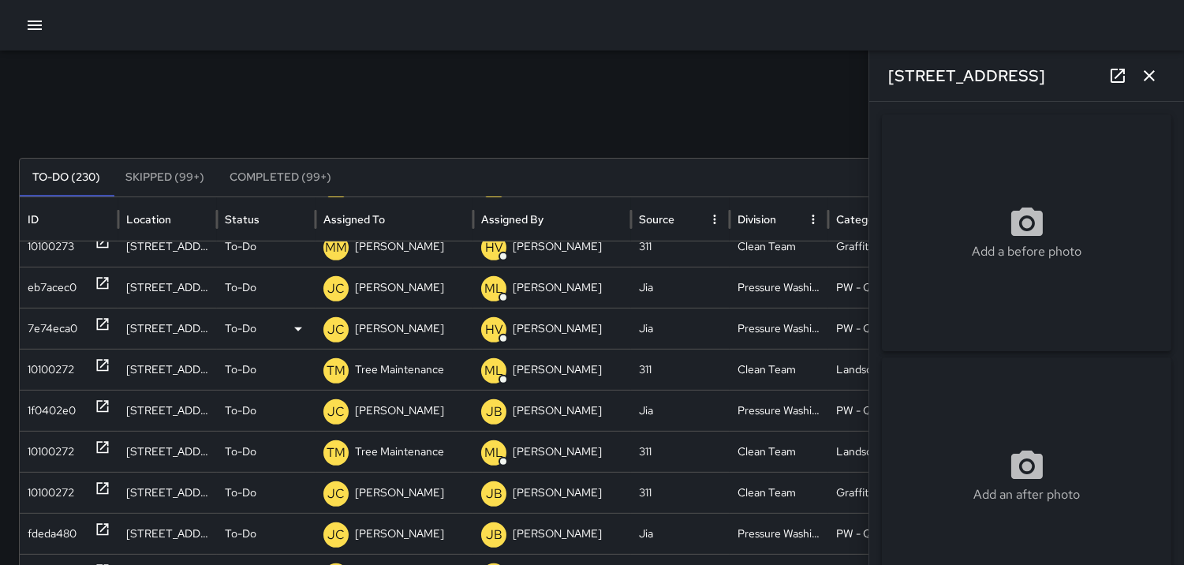
click at [62, 330] on div "7e74eca0" at bounding box center [53, 328] width 50 height 40
click at [69, 358] on div "10100272" at bounding box center [51, 369] width 47 height 40
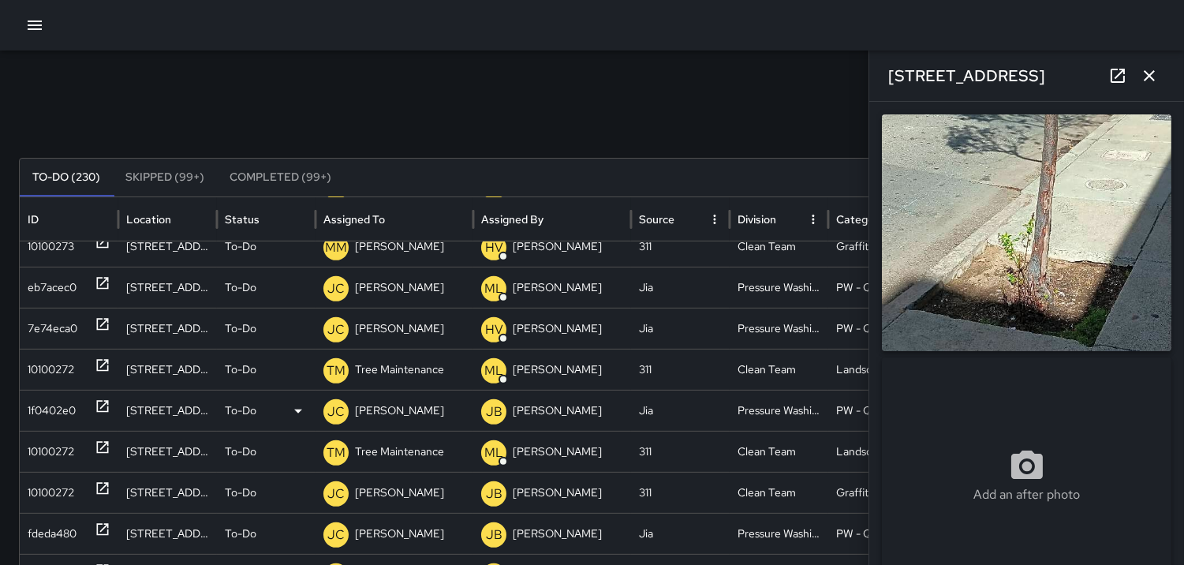
click at [58, 394] on div "1f0402e0" at bounding box center [52, 410] width 48 height 40
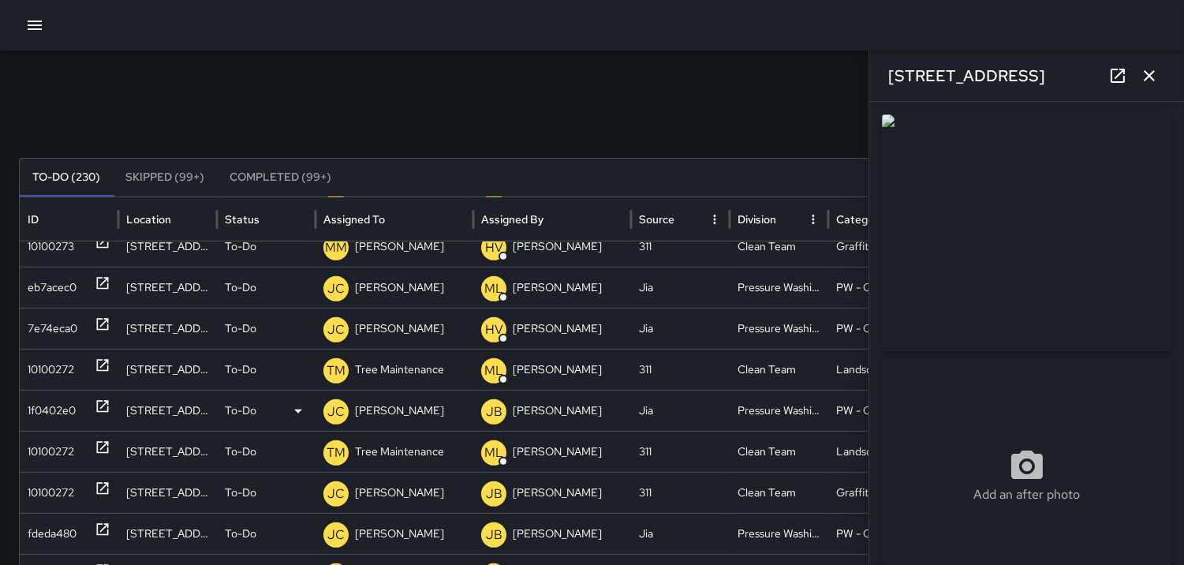
type input "**********"
click at [1149, 77] on icon "button" at bounding box center [1149, 75] width 19 height 19
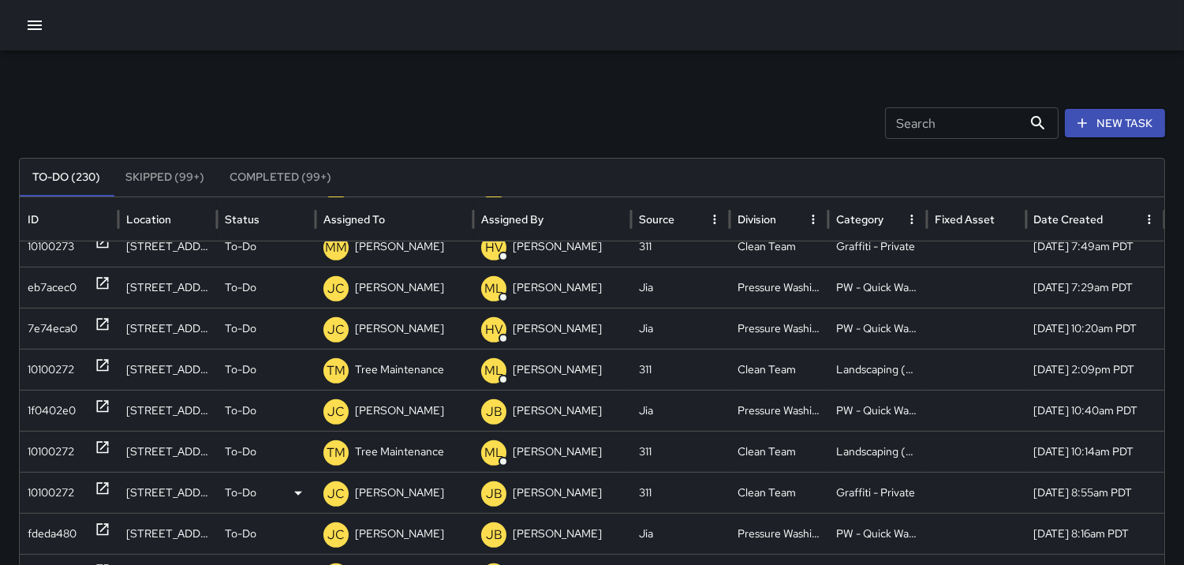
click at [37, 485] on div "10100272" at bounding box center [51, 492] width 47 height 40
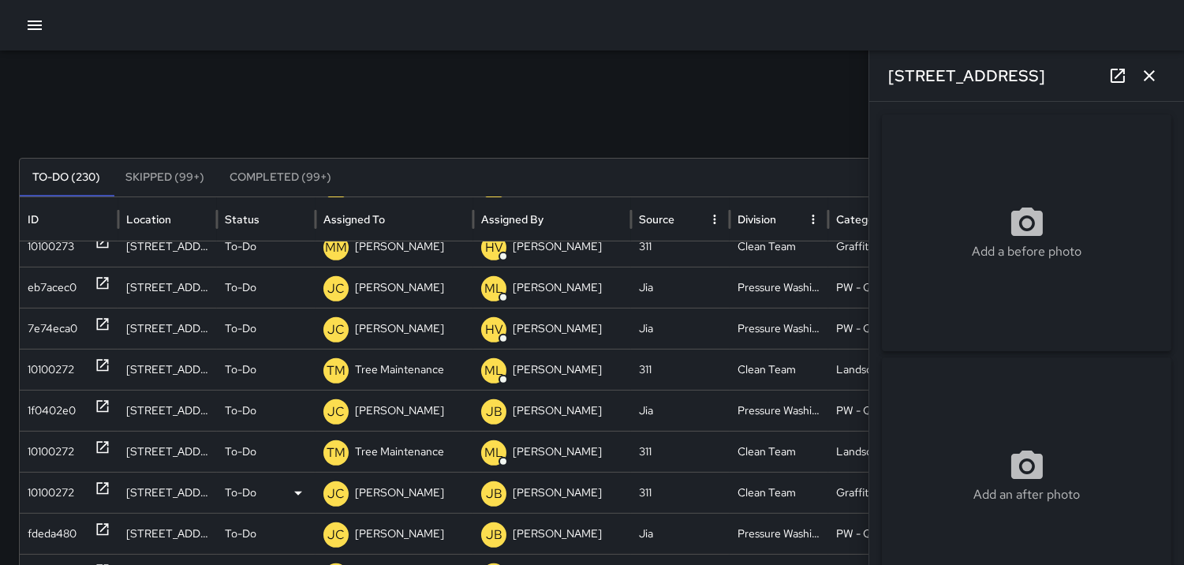
type input "**********"
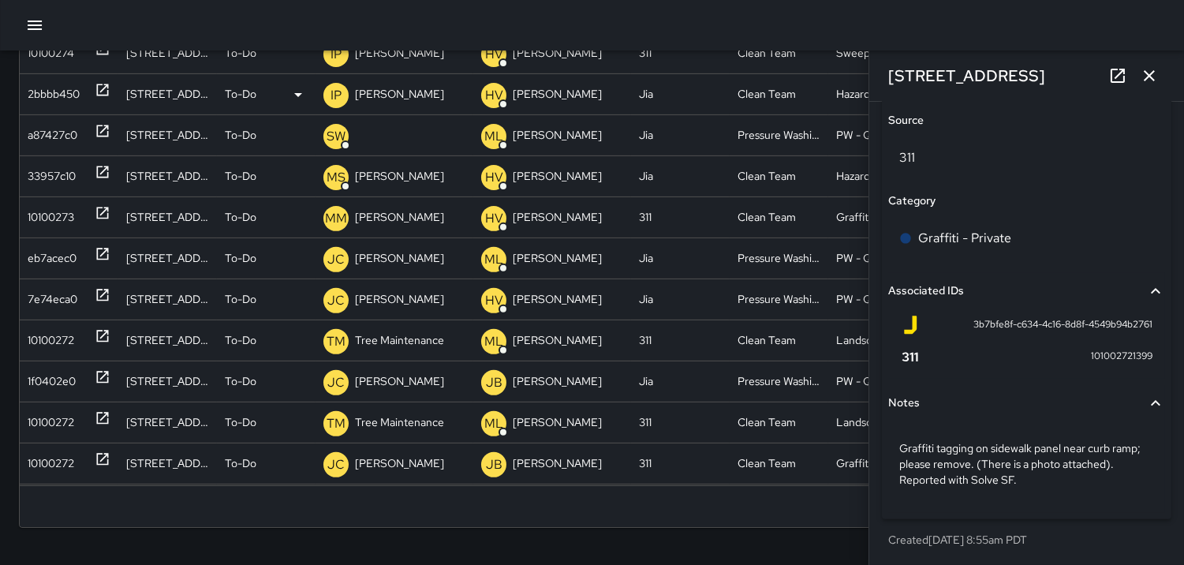
click at [1152, 77] on icon "button" at bounding box center [1149, 75] width 19 height 19
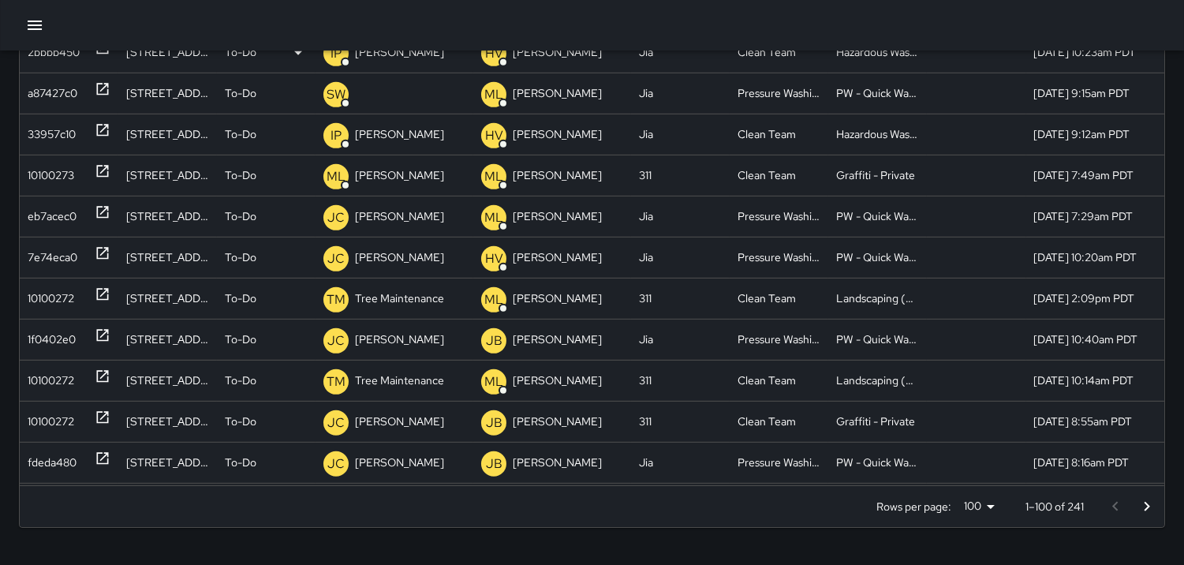
scroll to position [1335, 0]
